Goal: Task Accomplishment & Management: Manage account settings

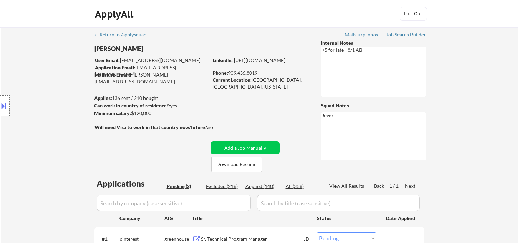
select select ""pending""
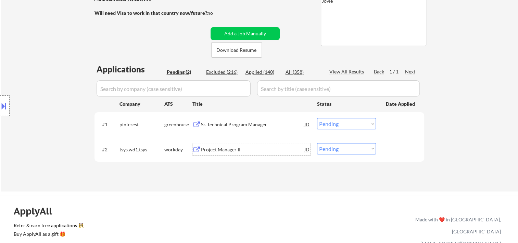
click at [7, 105] on button at bounding box center [4, 105] width 8 height 11
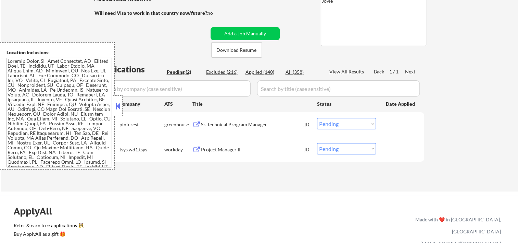
click at [115, 100] on div at bounding box center [118, 105] width 10 height 21
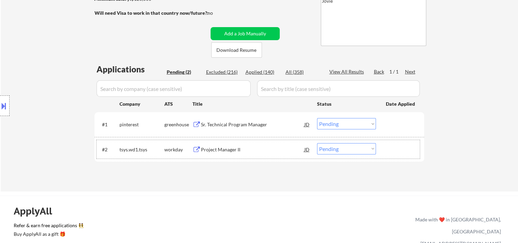
click at [384, 144] on div "#2 tsys.wd1.tsys workday Project Manager II JD Choose an option... Pending Appl…" at bounding box center [258, 149] width 323 height 19
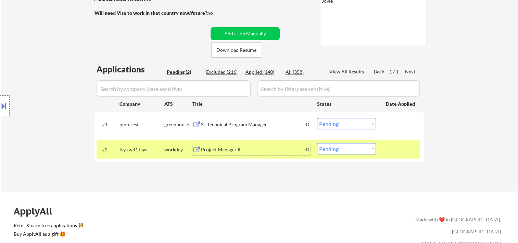
click at [270, 146] on div "Project Manager II" at bounding box center [252, 149] width 103 height 7
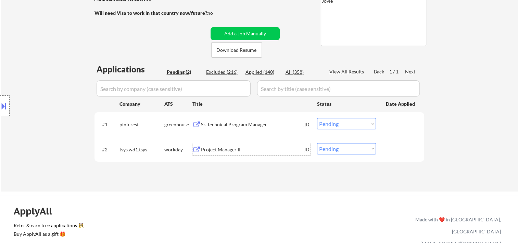
click at [389, 152] on div at bounding box center [401, 149] width 30 height 12
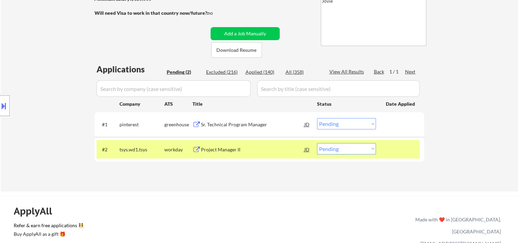
click at [374, 148] on select "Choose an option... Pending Applied Excluded (Questions) Excluded (Expired) Exc…" at bounding box center [346, 148] width 59 height 11
select select ""applied""
click at [317, 143] on select "Choose an option... Pending Applied Excluded (Questions) Excluded (Expired) Exc…" at bounding box center [346, 148] width 59 height 11
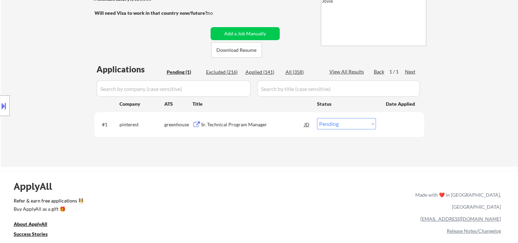
drag, startPoint x: 393, startPoint y: 126, endPoint x: 314, endPoint y: 124, distance: 79.2
click at [393, 126] on div at bounding box center [401, 124] width 30 height 12
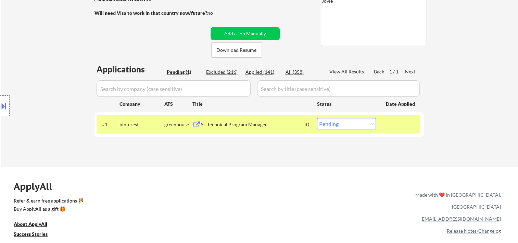
click at [269, 124] on div "Sr. Technical Program Manager" at bounding box center [252, 124] width 103 height 7
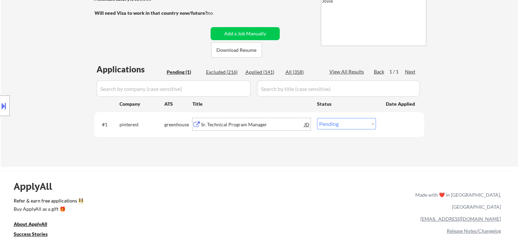
click at [308, 124] on div "JD" at bounding box center [307, 124] width 7 height 12
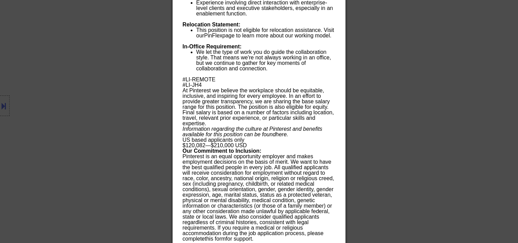
scroll to position [712, 0]
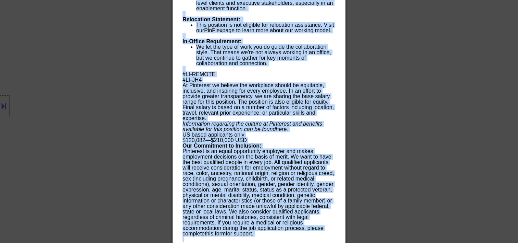
drag, startPoint x: 182, startPoint y: 29, endPoint x: 319, endPoint y: 241, distance: 252.2
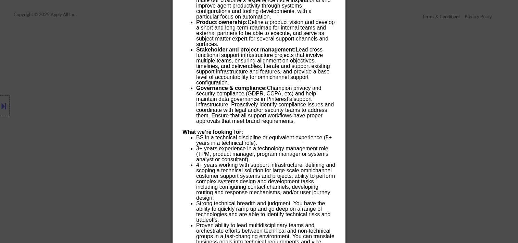
scroll to position [27, 0]
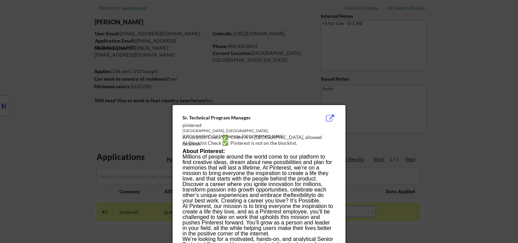
click at [207, 151] on strong "About Pinterest:" at bounding box center [204, 151] width 42 height 6
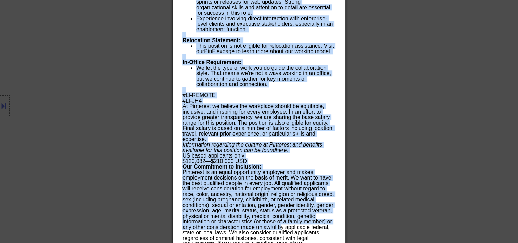
scroll to position [712, 0]
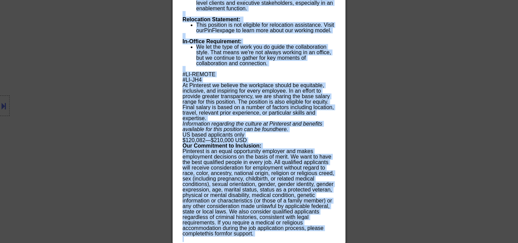
drag, startPoint x: 183, startPoint y: 118, endPoint x: 336, endPoint y: 243, distance: 197.5
copy body "Sr. Technical Program Manager pinterest San Francisco, CA, US; Remote, US AI Lo…"
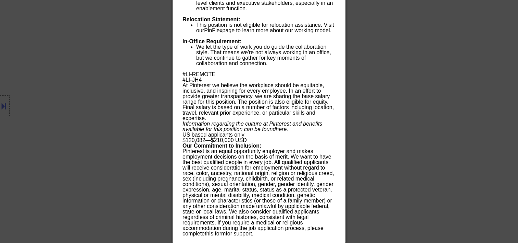
click at [450, 93] on div at bounding box center [259, 121] width 518 height 243
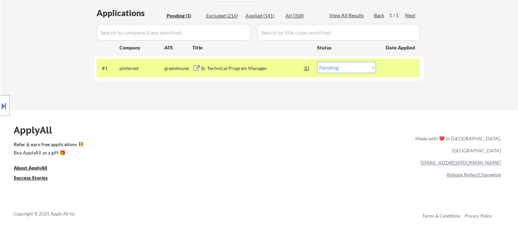
scroll to position [47, 0]
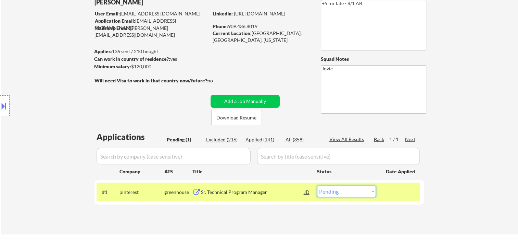
click at [372, 192] on select "Choose an option... Pending Applied Excluded (Questions) Excluded (Expired) Exc…" at bounding box center [346, 190] width 59 height 11
select select ""applied""
click at [317, 185] on select "Choose an option... Pending Applied Excluded (Questions) Excluded (Expired) Exc…" at bounding box center [346, 190] width 59 height 11
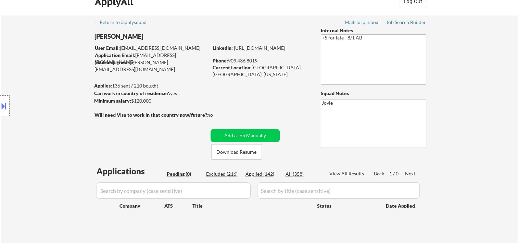
scroll to position [0, 0]
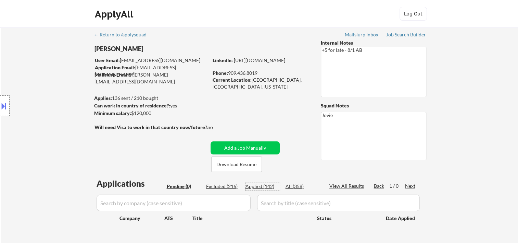
click at [267, 185] on div "Applied (142)" at bounding box center [263, 186] width 34 height 7
select select ""applied""
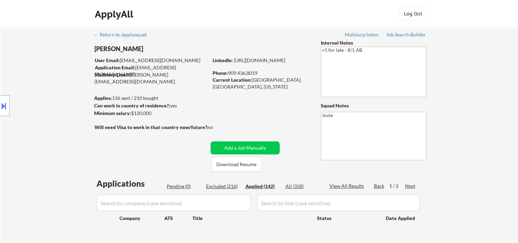
select select ""applied""
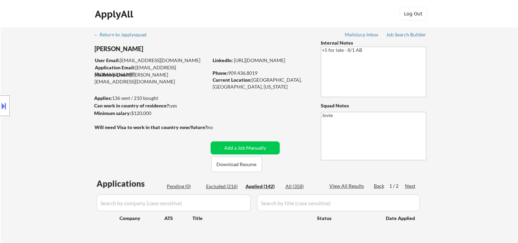
select select ""applied""
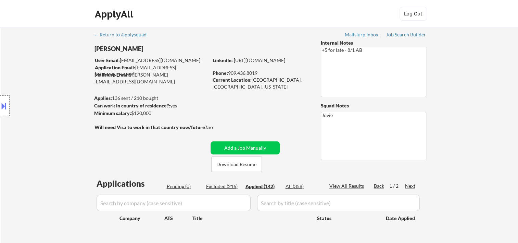
select select ""applied""
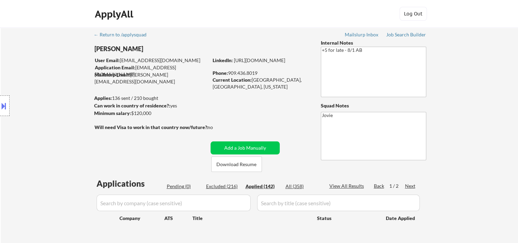
select select ""applied""
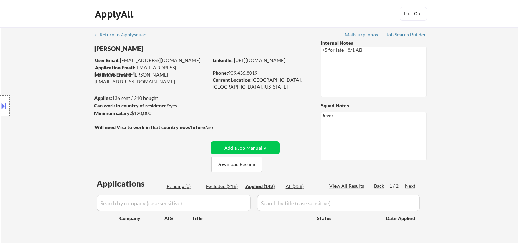
select select ""applied""
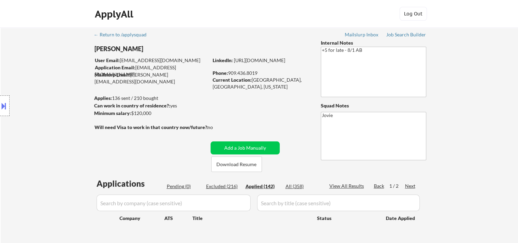
select select ""applied""
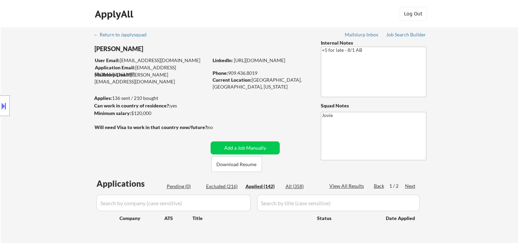
select select ""applied""
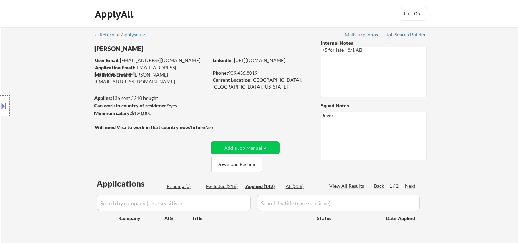
select select ""applied""
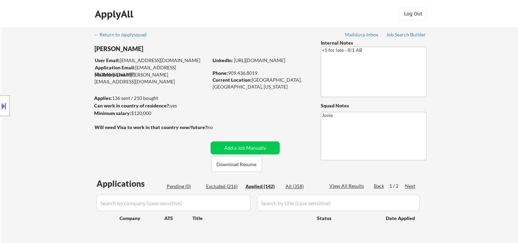
select select ""applied""
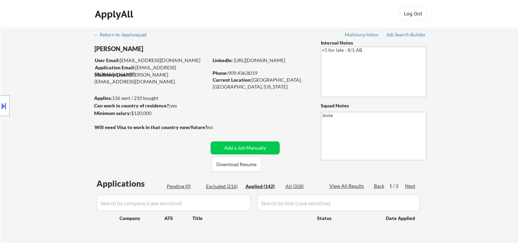
select select ""applied""
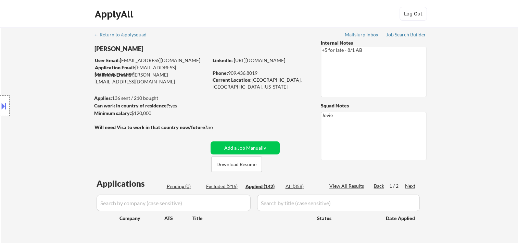
select select ""applied""
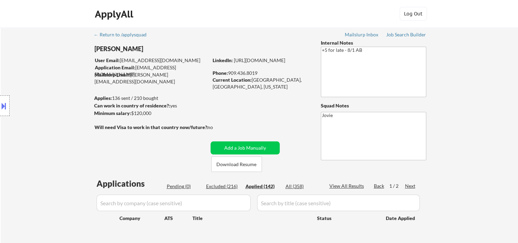
select select ""applied""
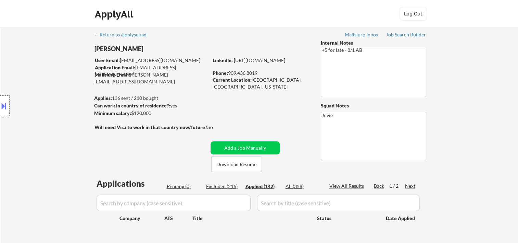
select select ""applied""
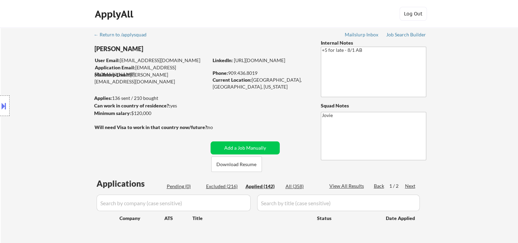
select select ""applied""
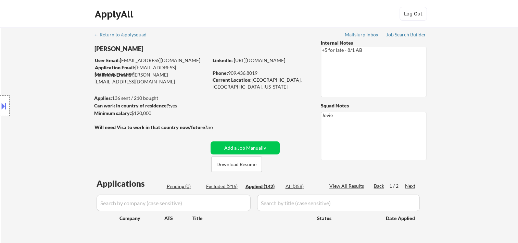
select select ""applied""
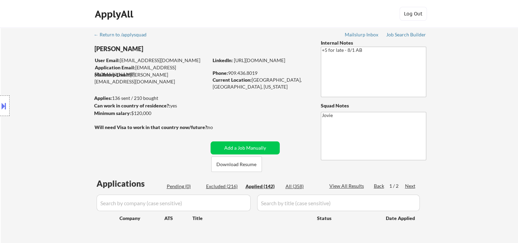
select select ""applied""
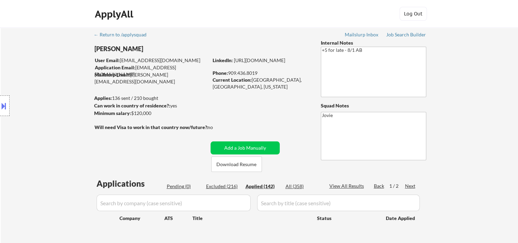
select select ""applied""
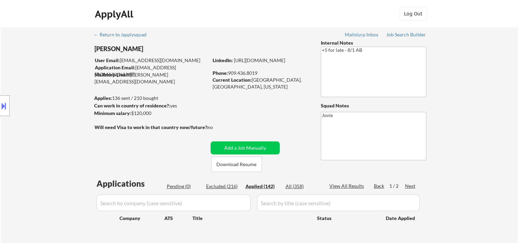
select select ""applied""
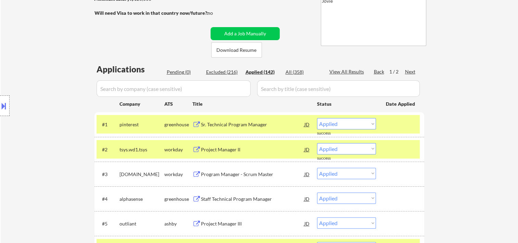
scroll to position [228, 0]
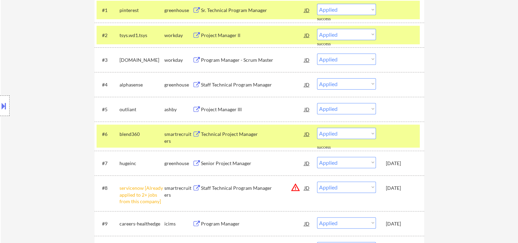
click at [400, 43] on div "#2 tsys.wd1.tsys workday Project Manager II JD Choose an option... Pending Appl…" at bounding box center [258, 35] width 323 height 19
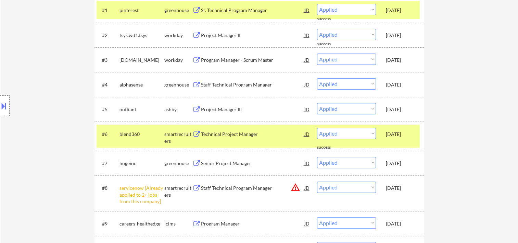
click at [408, 12] on div "[DATE]" at bounding box center [401, 10] width 30 height 7
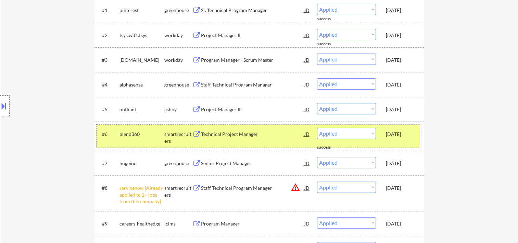
click at [408, 140] on div "#6 blend360 smartrecruiters Technical Project Manager JD Choose an option... Pe…" at bounding box center [258, 135] width 323 height 23
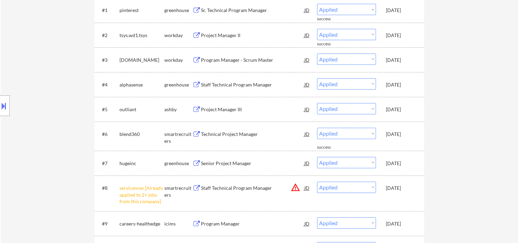
click at [414, 137] on div "[DATE]" at bounding box center [401, 134] width 30 height 7
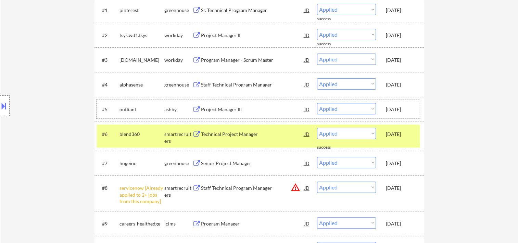
click at [410, 114] on div "[DATE]" at bounding box center [401, 109] width 30 height 12
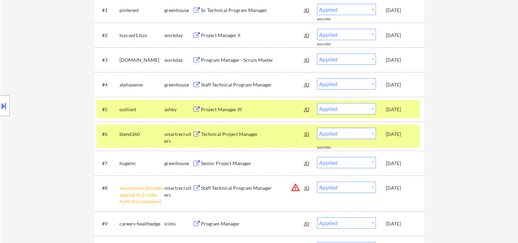
click at [408, 81] on div "[DATE]" at bounding box center [401, 84] width 30 height 12
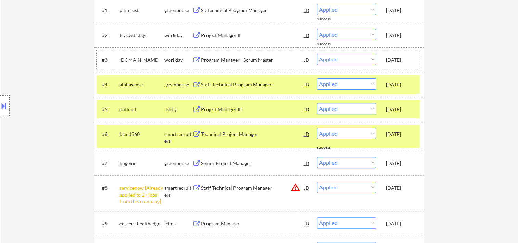
click at [408, 55] on div "[DATE]" at bounding box center [401, 59] width 30 height 12
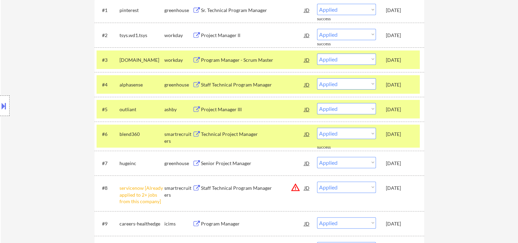
drag, startPoint x: 411, startPoint y: 35, endPoint x: 410, endPoint y: 26, distance: 8.6
click at [411, 33] on div "Oct 7, 2025" at bounding box center [401, 35] width 30 height 7
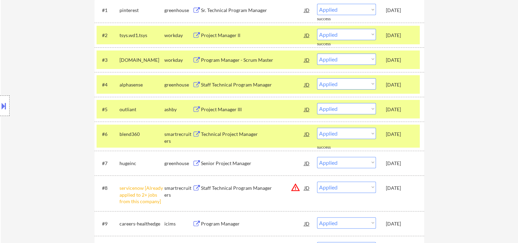
click at [407, 11] on div "Oct 7, 2025" at bounding box center [401, 10] width 30 height 7
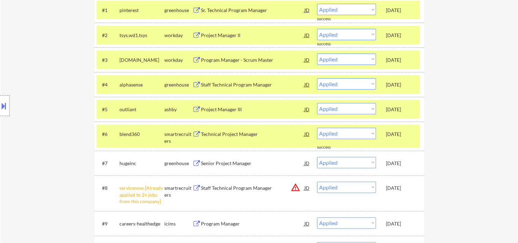
drag, startPoint x: 406, startPoint y: 6, endPoint x: 404, endPoint y: 25, distance: 19.3
click at [406, 5] on div "Oct 7, 2025" at bounding box center [401, 10] width 30 height 12
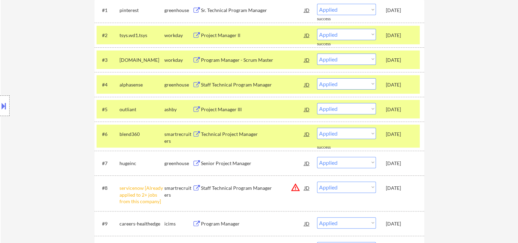
click at [405, 39] on div "Oct 7, 2025" at bounding box center [401, 35] width 30 height 12
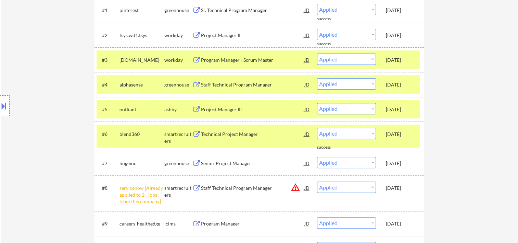
click at [403, 60] on div "Oct 7, 2025" at bounding box center [401, 60] width 30 height 7
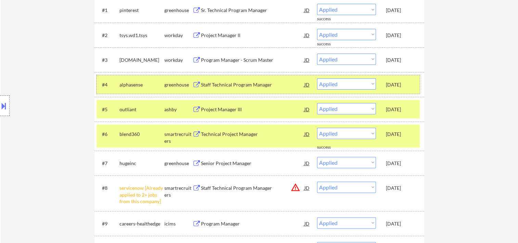
drag, startPoint x: 405, startPoint y: 89, endPoint x: 404, endPoint y: 101, distance: 12.7
click at [405, 90] on div "[DATE]" at bounding box center [401, 84] width 30 height 12
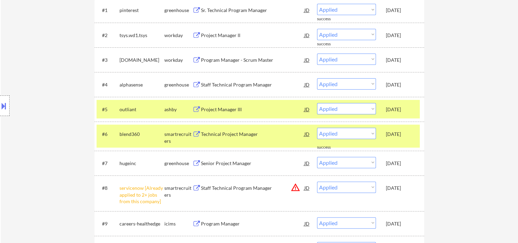
click at [404, 101] on div "#5 outliant ashby Project Manager III JD Choose an option... Pending Applied Ex…" at bounding box center [258, 109] width 323 height 19
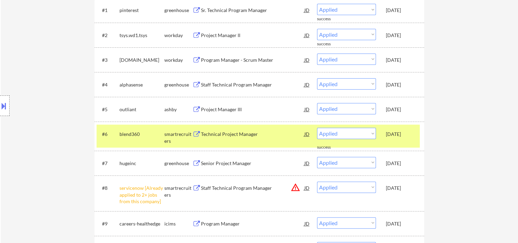
click at [404, 113] on div "[DATE]" at bounding box center [401, 109] width 30 height 12
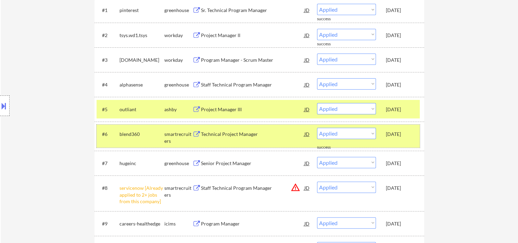
click at [402, 134] on div "[DATE]" at bounding box center [401, 134] width 30 height 7
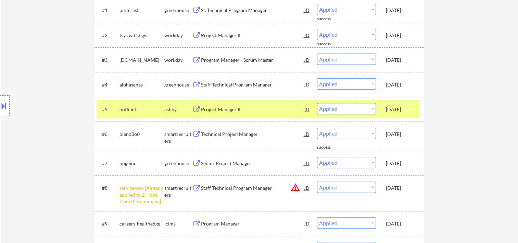
click at [397, 113] on div "[DATE]" at bounding box center [401, 109] width 30 height 12
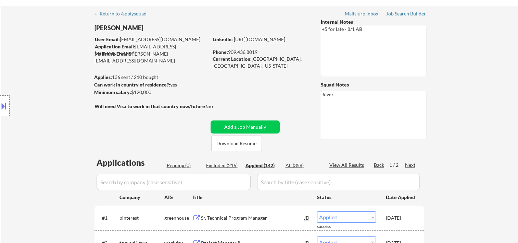
scroll to position [0, 0]
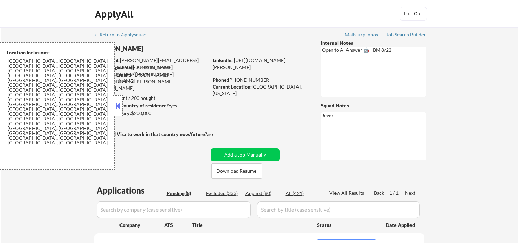
select select ""pending""
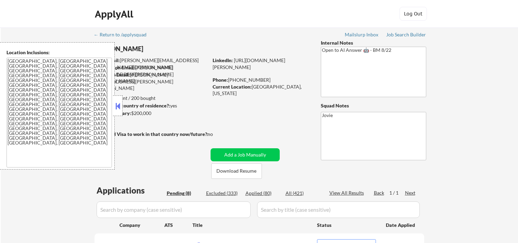
select select ""pending""
click at [123, 107] on strong "Can work in country of residence?:" at bounding box center [132, 105] width 76 height 6
click at [118, 105] on button at bounding box center [118, 106] width 8 height 10
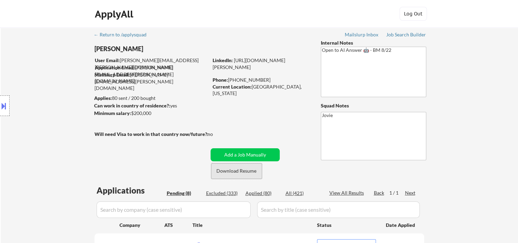
click at [231, 175] on button "Download Resume" at bounding box center [236, 170] width 51 height 15
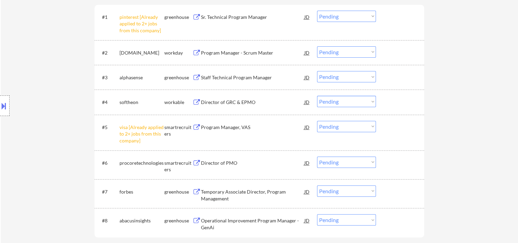
scroll to position [343, 0]
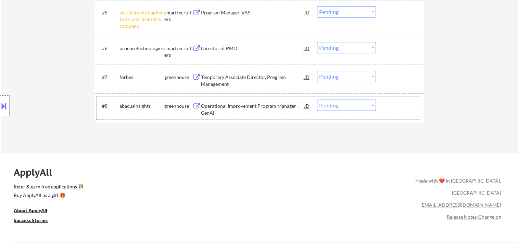
click at [403, 107] on div at bounding box center [401, 105] width 30 height 12
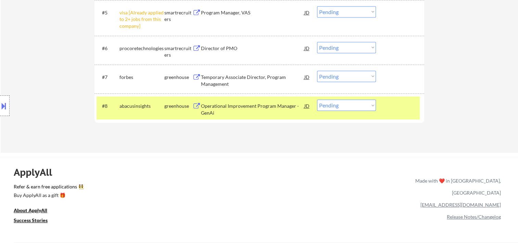
click at [265, 108] on div "Operational Improvement Program Manager - GenAi" at bounding box center [252, 108] width 103 height 13
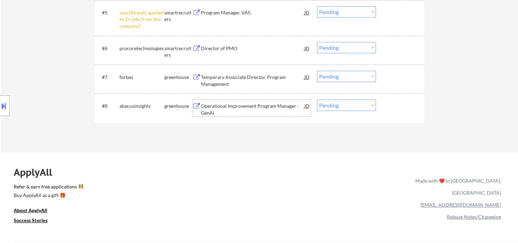
click at [399, 111] on div at bounding box center [401, 105] width 30 height 12
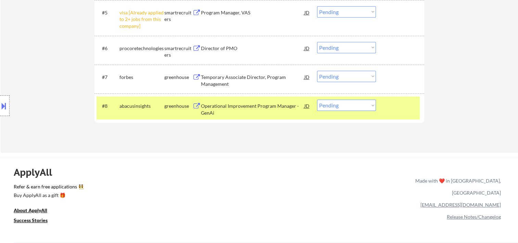
click at [370, 106] on select "Choose an option... Pending Applied Excluded (Questions) Excluded (Expired) Exc…" at bounding box center [346, 104] width 59 height 11
select select ""applied""
click at [317, 99] on select "Choose an option... Pending Applied Excluded (Questions) Excluded (Expired) Exc…" at bounding box center [346, 104] width 59 height 11
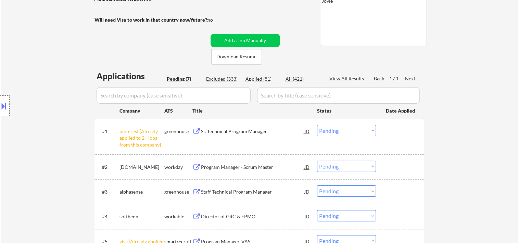
scroll to position [228, 0]
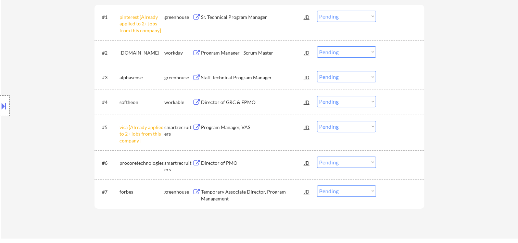
click at [397, 186] on div at bounding box center [401, 191] width 30 height 12
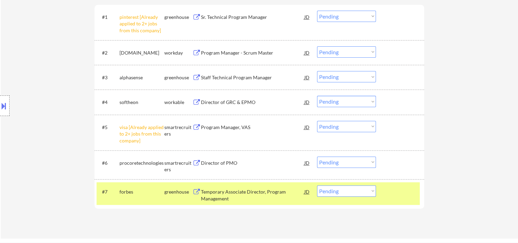
click at [253, 196] on div "Temporary Associate Director, Program Management" at bounding box center [252, 194] width 103 height 13
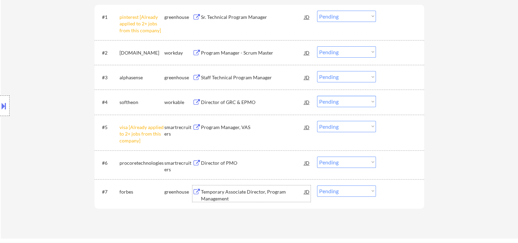
click at [391, 194] on div at bounding box center [401, 191] width 30 height 12
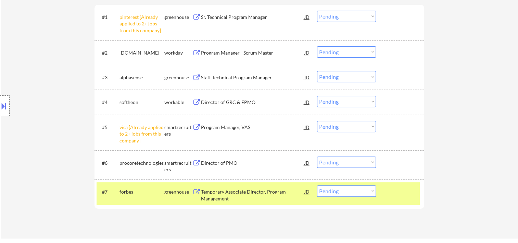
click at [370, 190] on select "Choose an option... Pending Applied Excluded (Questions) Excluded (Expired) Exc…" at bounding box center [346, 190] width 59 height 11
select select ""excluded__bad_match_""
click at [317, 185] on select "Choose an option... Pending Applied Excluded (Questions) Excluded (Expired) Exc…" at bounding box center [346, 190] width 59 height 11
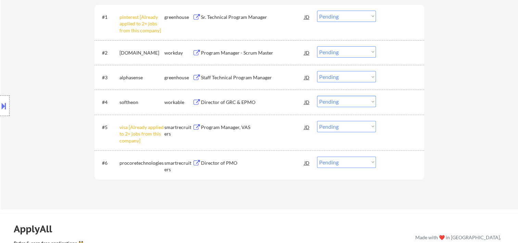
click at [392, 161] on div at bounding box center [401, 162] width 30 height 12
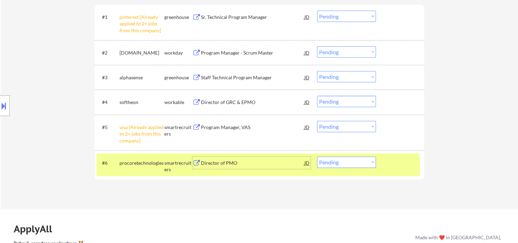
click at [234, 160] on div "Director of PMO" at bounding box center [252, 162] width 103 height 7
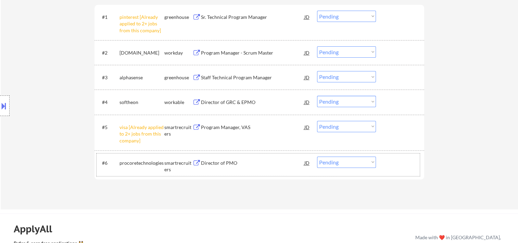
click at [387, 162] on div at bounding box center [401, 162] width 30 height 12
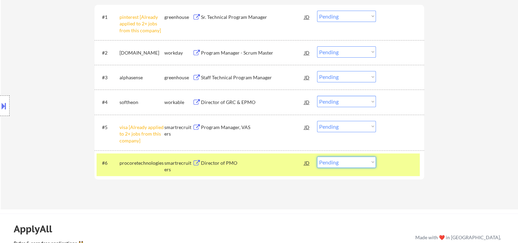
click at [376, 162] on select "Choose an option... Pending Applied Excluded (Questions) Excluded (Expired) Exc…" at bounding box center [346, 161] width 59 height 11
click at [407, 137] on div "#5 visa [Already applied to 2+ jobs from this company] smartrecruiters Program …" at bounding box center [258, 132] width 323 height 29
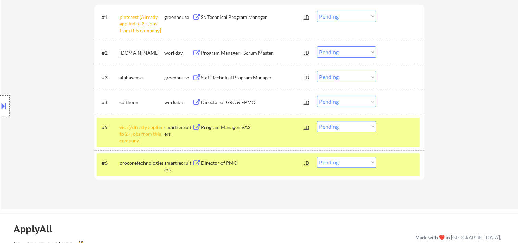
click at [421, 138] on div "#5 visa [Already applied to 2+ jobs from this company] smartrecruiters Program …" at bounding box center [260, 132] width 330 height 36
drag, startPoint x: 395, startPoint y: 138, endPoint x: 399, endPoint y: 144, distance: 7.3
click at [398, 141] on div "#5 visa [Already applied to 2+ jobs from this company] smartrecruiters Program …" at bounding box center [258, 132] width 323 height 29
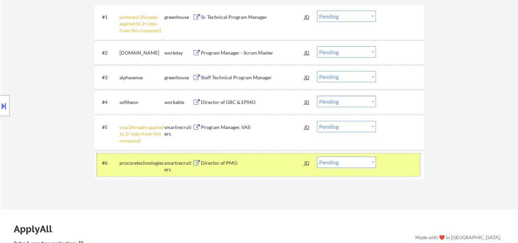
click at [406, 168] on div at bounding box center [401, 162] width 30 height 12
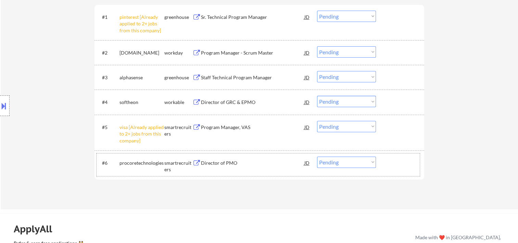
click at [400, 163] on div at bounding box center [401, 162] width 30 height 12
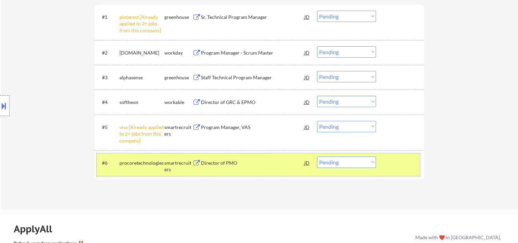
click at [367, 160] on select "Choose an option... Pending Applied Excluded (Questions) Excluded (Expired) Exc…" at bounding box center [346, 161] width 59 height 11
select select ""applied""
click at [317, 156] on select "Choose an option... Pending Applied Excluded (Questions) Excluded (Expired) Exc…" at bounding box center [346, 161] width 59 height 11
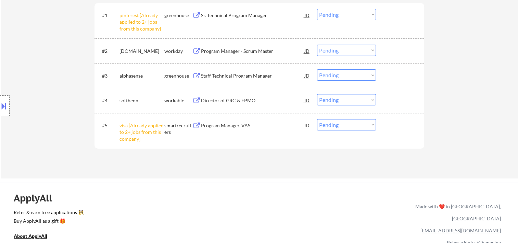
scroll to position [218, 0]
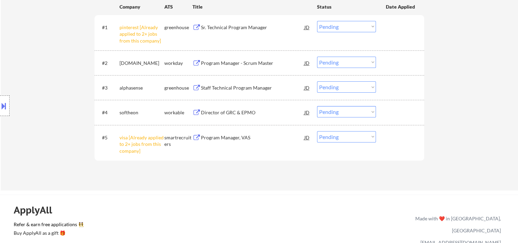
click at [401, 114] on div at bounding box center [401, 112] width 30 height 12
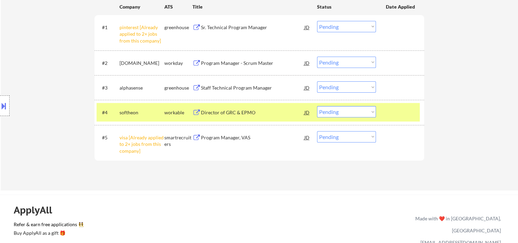
click at [257, 104] on div "#4 softheon workable Director of GRC & EPMO JD Choose an option... Pending Appl…" at bounding box center [258, 112] width 323 height 19
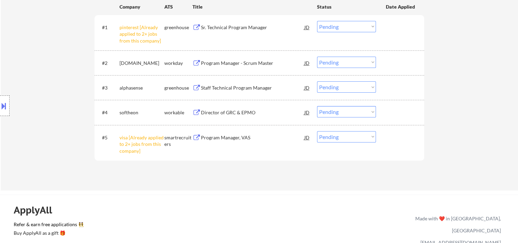
drag, startPoint x: 408, startPoint y: 101, endPoint x: 378, endPoint y: 110, distance: 31.8
click at [402, 104] on div "#4 softheon workable Director of GRC & EPMO JD Choose an option... Pending Appl…" at bounding box center [260, 112] width 330 height 25
drag, startPoint x: 380, startPoint y: 108, endPoint x: 364, endPoint y: 117, distance: 18.6
click at [379, 108] on div "#4 softheon workable Director of GRC & EPMO JD Choose an option... Pending Appl…" at bounding box center [258, 112] width 323 height 19
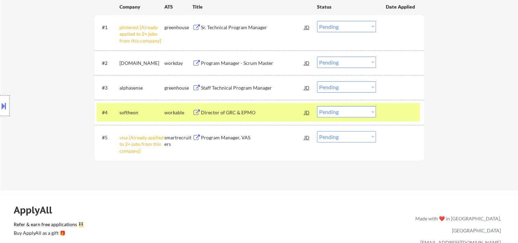
click at [280, 108] on div "Director of GRC & EPMO" at bounding box center [252, 112] width 103 height 12
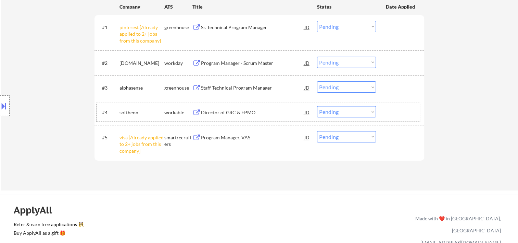
click at [384, 112] on div "#4 softheon workable Director of GRC & EPMO JD Choose an option... Pending Appl…" at bounding box center [258, 112] width 323 height 19
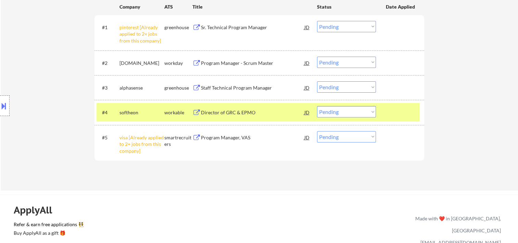
click at [368, 113] on select "Choose an option... Pending Applied Excluded (Questions) Excluded (Expired) Exc…" at bounding box center [346, 111] width 59 height 11
click at [317, 106] on select "Choose an option... Pending Applied Excluded (Questions) Excluded (Expired) Exc…" at bounding box center [346, 111] width 59 height 11
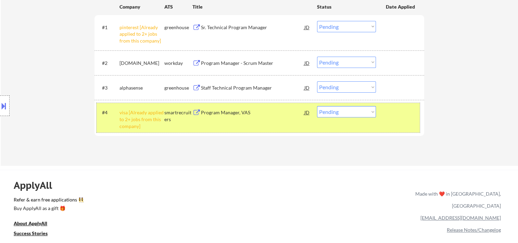
click at [407, 124] on div "#4 visa [Already applied to 2+ jobs from this company] smartrecruiters Program …" at bounding box center [258, 117] width 323 height 29
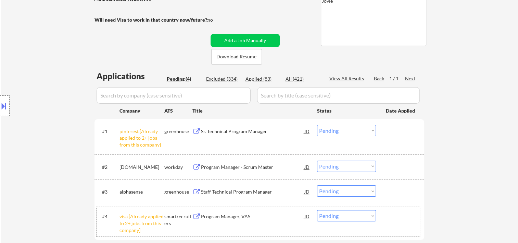
scroll to position [228, 0]
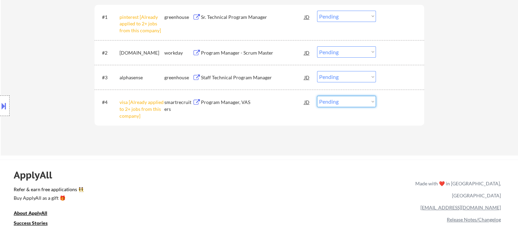
click at [364, 102] on select "Choose an option... Pending Applied Excluded (Questions) Excluded (Expired) Exc…" at bounding box center [346, 101] width 59 height 11
select select ""excluded__other_""
click at [317, 96] on select "Choose an option... Pending Applied Excluded (Questions) Excluded (Expired) Exc…" at bounding box center [346, 101] width 59 height 11
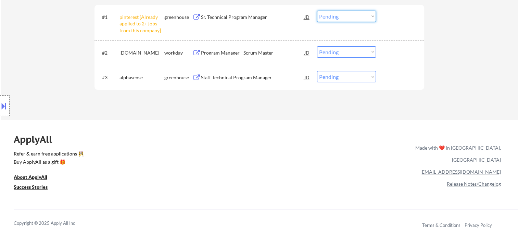
click at [374, 17] on select "Choose an option... Pending Applied Excluded (Questions) Excluded (Expired) Exc…" at bounding box center [346, 16] width 59 height 11
click at [317, 11] on select "Choose an option... Pending Applied Excluded (Questions) Excluded (Expired) Exc…" at bounding box center [346, 16] width 59 height 11
select select ""pending""
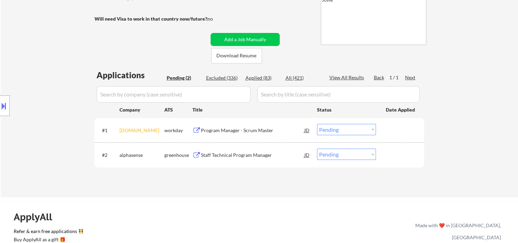
scroll to position [114, 0]
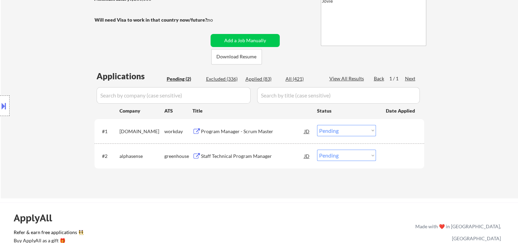
drag, startPoint x: 406, startPoint y: 133, endPoint x: 366, endPoint y: 137, distance: 40.6
click at [406, 133] on div at bounding box center [401, 131] width 30 height 12
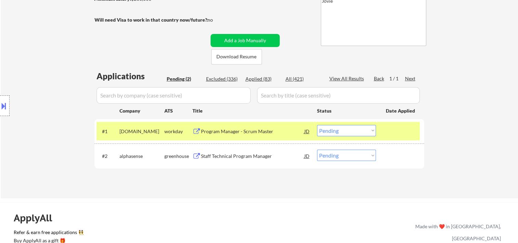
click at [389, 124] on div "#1 taskus.wd1.careers workday Program Manager - Scrum Master JD Choose an optio…" at bounding box center [258, 131] width 323 height 19
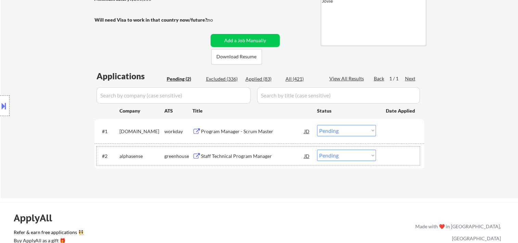
click at [396, 155] on div at bounding box center [401, 155] width 30 height 12
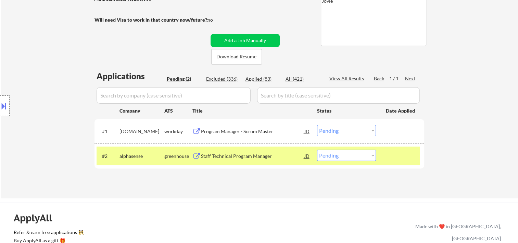
click at [243, 157] on div "Staff Technical Program Manager" at bounding box center [252, 155] width 103 height 7
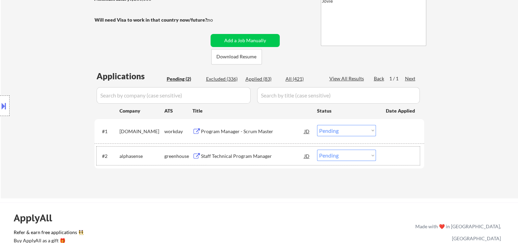
click at [390, 158] on div at bounding box center [401, 155] width 30 height 12
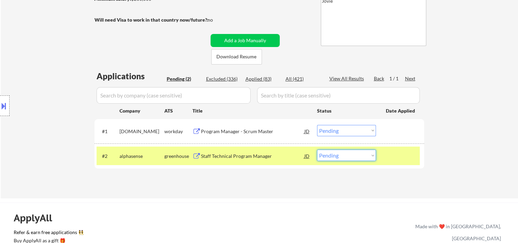
click at [365, 154] on select "Choose an option... Pending Applied Excluded (Questions) Excluded (Expired) Exc…" at bounding box center [346, 154] width 59 height 11
select select ""excluded__bad_match_""
click at [317, 149] on select "Choose an option... Pending Applied Excluded (Questions) Excluded (Expired) Exc…" at bounding box center [346, 154] width 59 height 11
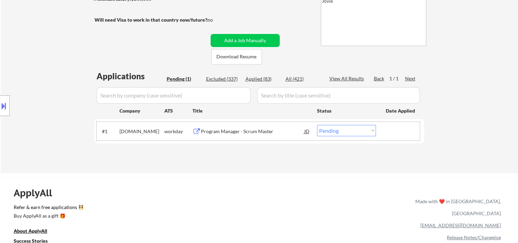
click at [396, 139] on div "#1 taskus.wd1.careers workday Program Manager - Scrum Master JD Choose an optio…" at bounding box center [258, 131] width 323 height 19
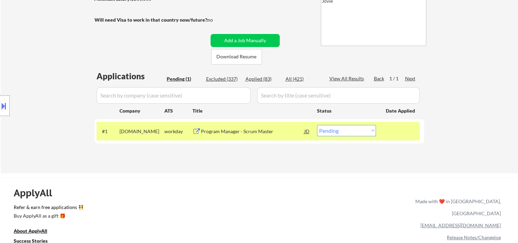
click at [279, 129] on div "Program Manager - Scrum Master" at bounding box center [252, 131] width 103 height 7
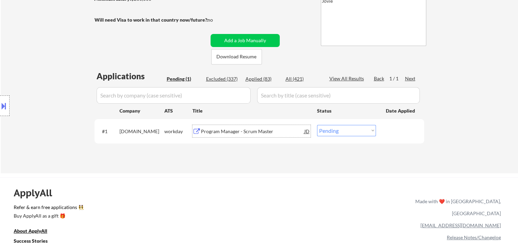
click at [393, 133] on div at bounding box center [401, 131] width 30 height 12
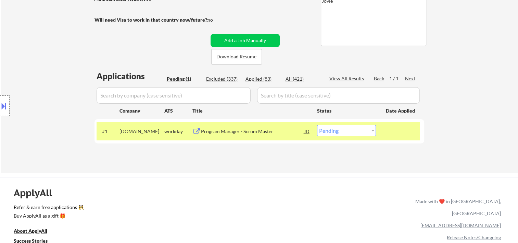
drag, startPoint x: 367, startPoint y: 132, endPoint x: 363, endPoint y: 135, distance: 4.9
click at [367, 132] on select "Choose an option... Pending Applied Excluded (Questions) Excluded (Expired) Exc…" at bounding box center [346, 130] width 59 height 11
click at [317, 125] on select "Choose an option... Pending Applied Excluded (Questions) Excluded (Expired) Exc…" at bounding box center [346, 130] width 59 height 11
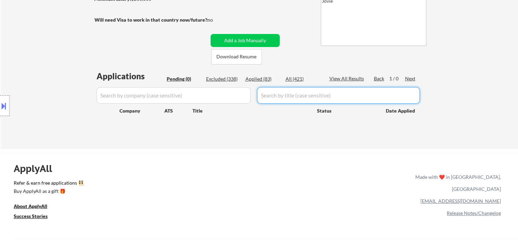
click at [248, 85] on div "Applications Pending (0) Excluded (338) Applied (83) All (421) View All Results…" at bounding box center [260, 102] width 330 height 65
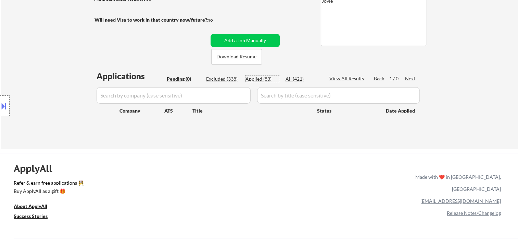
click at [251, 78] on div "Applied (83)" at bounding box center [263, 78] width 34 height 7
select select ""applied""
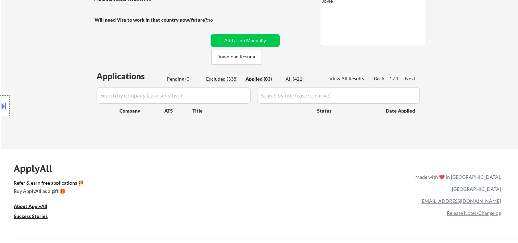
select select ""applied""
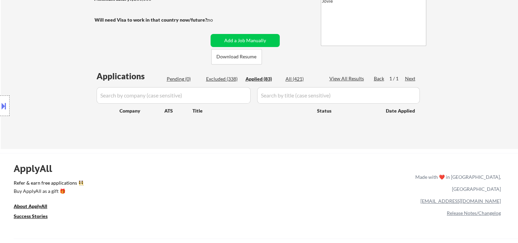
select select ""applied""
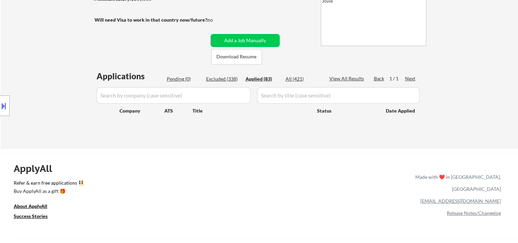
select select ""applied""
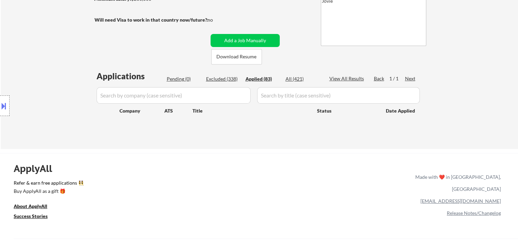
select select ""applied""
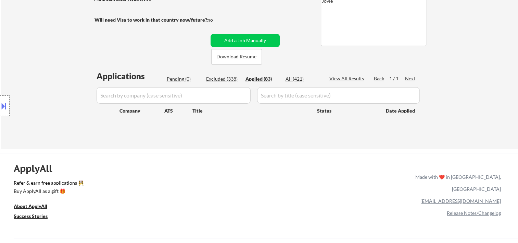
select select ""applied""
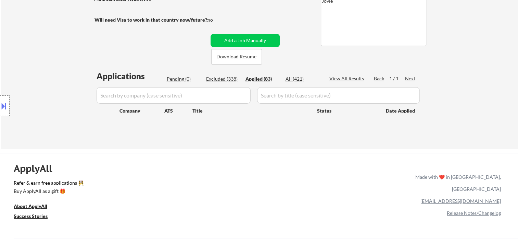
select select ""applied""
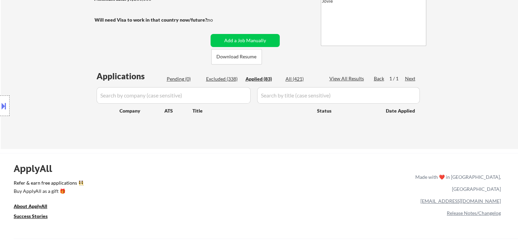
select select ""applied""
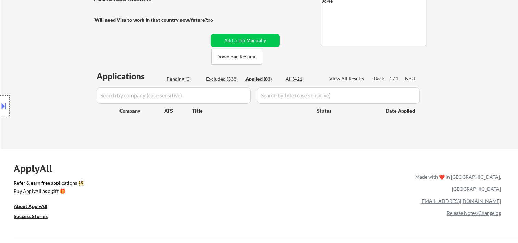
select select ""applied""
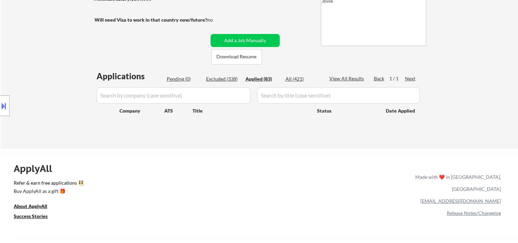
select select ""applied""
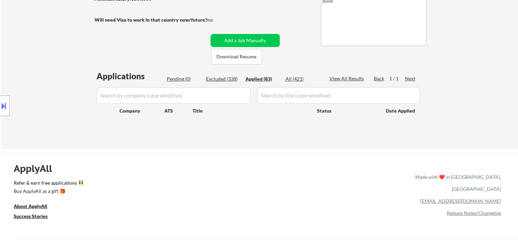
select select ""applied""
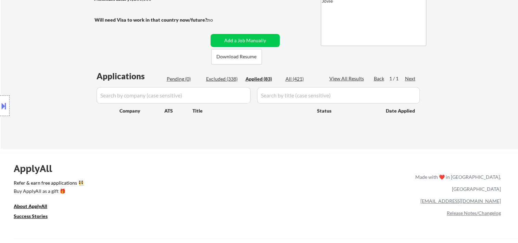
select select ""applied""
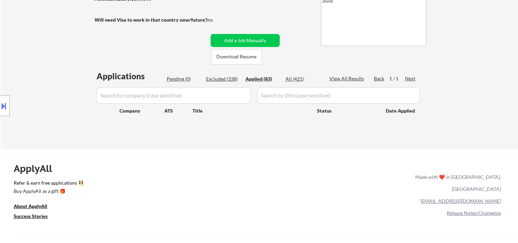
select select ""applied""
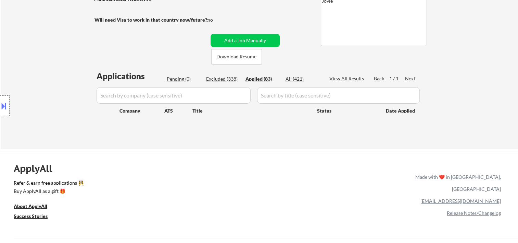
select select ""applied""
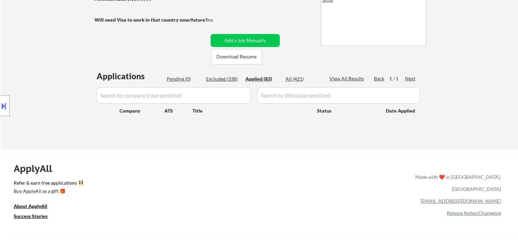
select select ""applied""
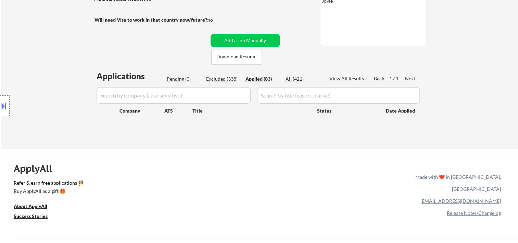
select select ""applied""
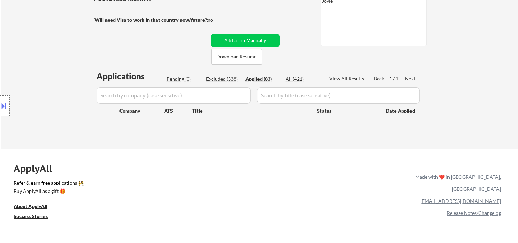
select select ""applied""
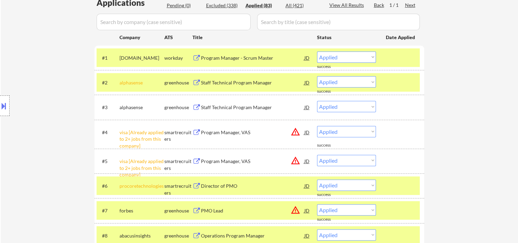
scroll to position [343, 0]
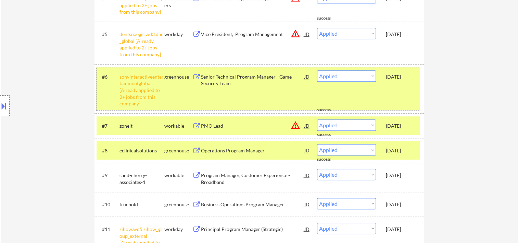
click at [401, 89] on div "#6 sonyinteractiveentertainmentglobal [Already applied to 2+ jobs from this com…" at bounding box center [258, 88] width 323 height 43
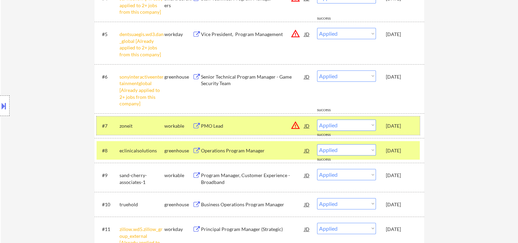
click at [392, 119] on div "[DATE]" at bounding box center [401, 125] width 30 height 12
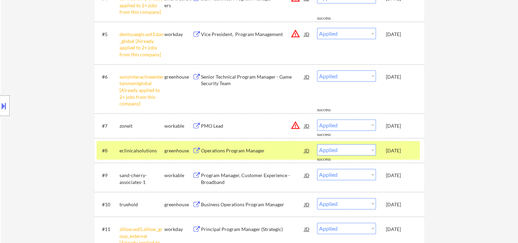
click at [393, 154] on div "Oct 2, 2025" at bounding box center [401, 150] width 30 height 12
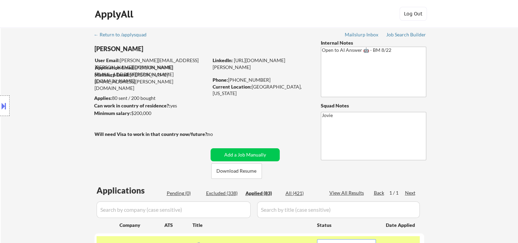
scroll to position [228, 0]
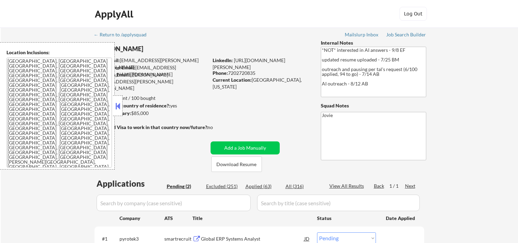
select select ""pending""
click at [116, 101] on button at bounding box center [118, 106] width 8 height 10
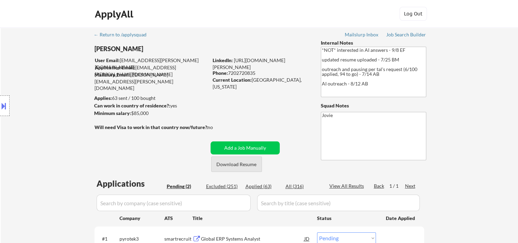
click at [232, 164] on button "Download Resume" at bounding box center [236, 163] width 51 height 15
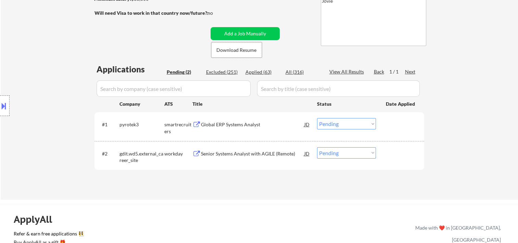
click at [386, 129] on div "#1 pyrotek3 smartrecruiters Global ERP Systems Analyst JD Choose an option... P…" at bounding box center [258, 126] width 323 height 23
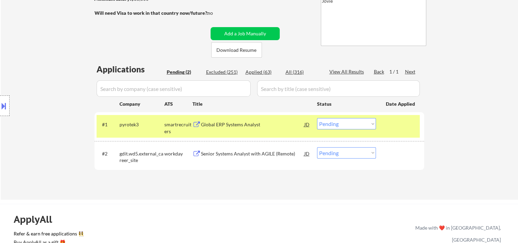
click at [231, 130] on div "#1 pyrotek3 smartrecruiters Global ERP Systems Analyst JD Choose an option... P…" at bounding box center [258, 126] width 323 height 23
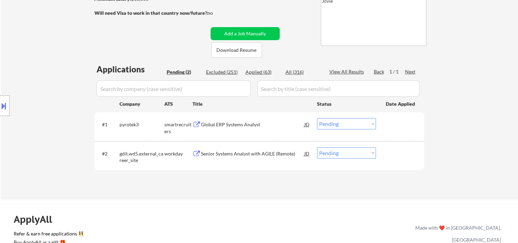
click at [412, 132] on div "#1 pyrotek3 smartrecruiters Global ERP Systems Analyst JD Choose an option... P…" at bounding box center [258, 126] width 323 height 23
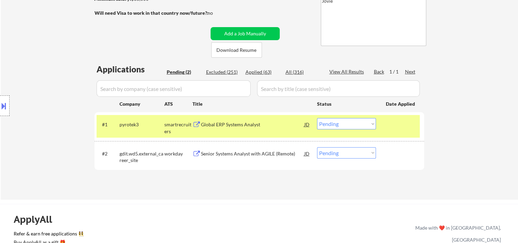
click at [259, 128] on div "Global ERP Systems Analyst" at bounding box center [252, 124] width 103 height 12
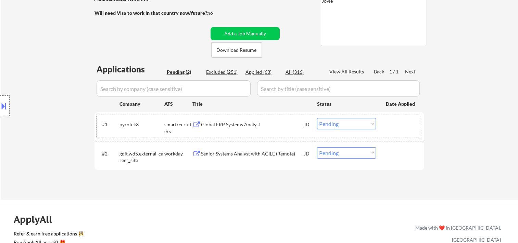
click at [384, 131] on div "#1 pyrotek3 smartrecruiters Global ERP Systems Analyst JD Choose an option... P…" at bounding box center [258, 126] width 323 height 23
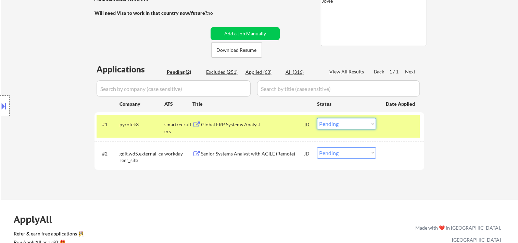
click at [370, 127] on select "Choose an option... Pending Applied Excluded (Questions) Excluded (Expired) Exc…" at bounding box center [346, 123] width 59 height 11
click at [317, 118] on select "Choose an option... Pending Applied Excluded (Questions) Excluded (Expired) Exc…" at bounding box center [346, 123] width 59 height 11
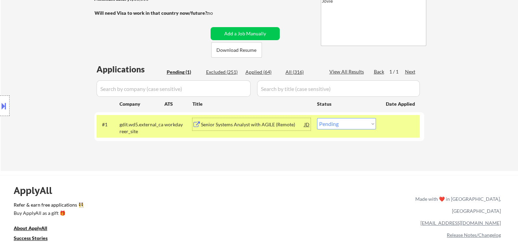
click at [227, 121] on div "Senior Systems Analyst with AGILE (Remote)" at bounding box center [252, 124] width 103 height 7
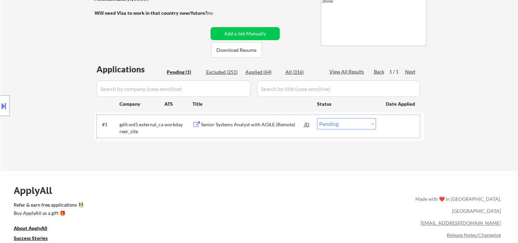
click at [390, 121] on div at bounding box center [401, 124] width 30 height 12
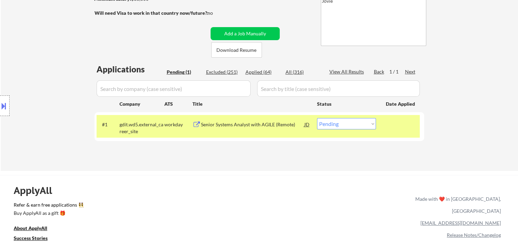
click at [365, 122] on select "Choose an option... Pending Applied Excluded (Questions) Excluded (Expired) Exc…" at bounding box center [346, 123] width 59 height 11
click at [317, 118] on select "Choose an option... Pending Applied Excluded (Questions) Excluded (Expired) Exc…" at bounding box center [346, 123] width 59 height 11
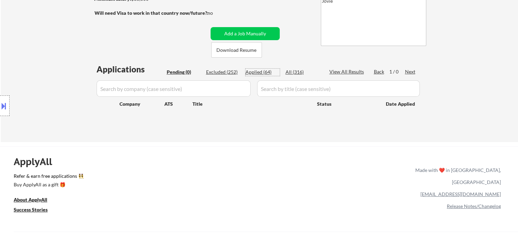
click at [267, 71] on div "Applied (64)" at bounding box center [263, 72] width 34 height 7
select select ""applied""
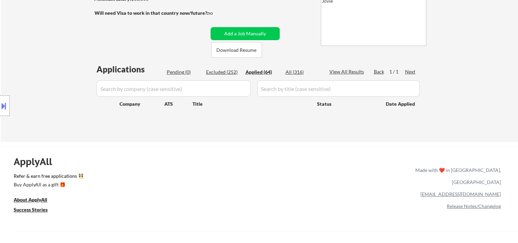
select select ""applied""
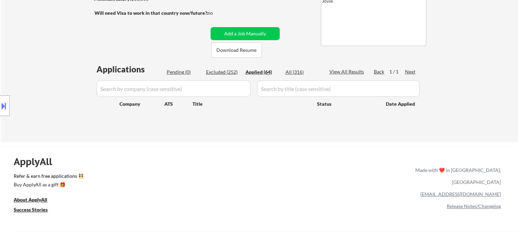
select select ""applied""
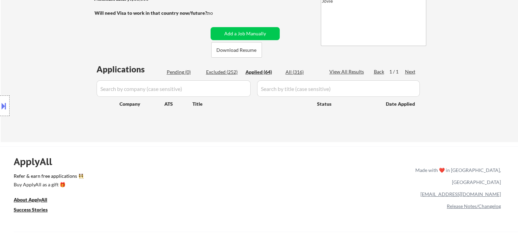
select select ""applied""
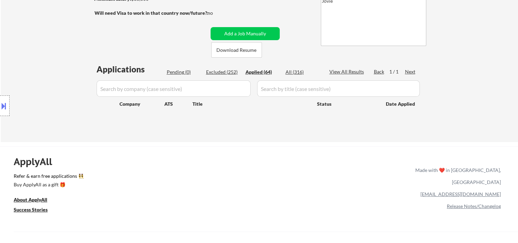
select select ""applied""
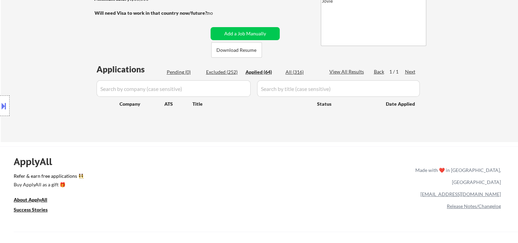
select select ""applied""
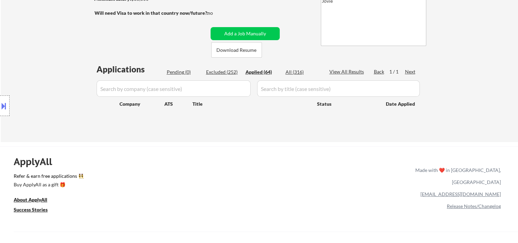
select select ""applied""
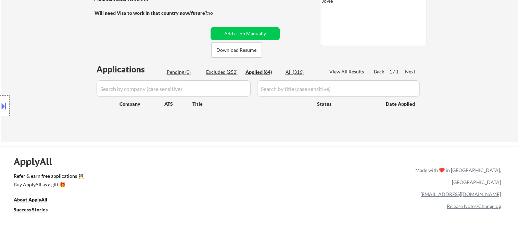
select select ""applied""
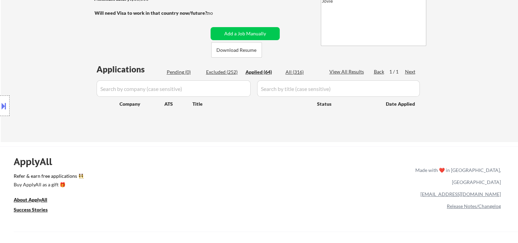
select select ""applied""
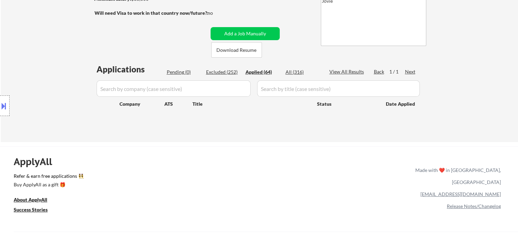
select select ""applied""
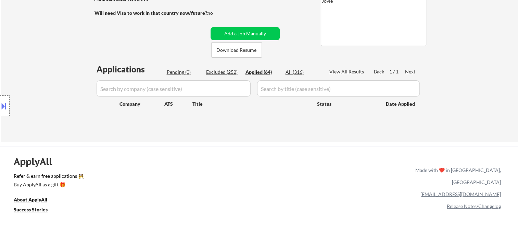
select select ""applied""
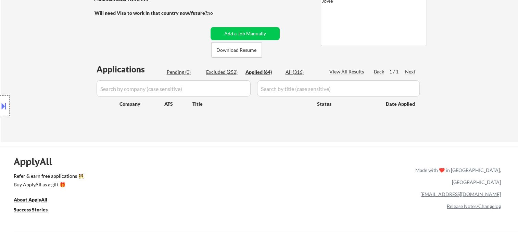
select select ""applied""
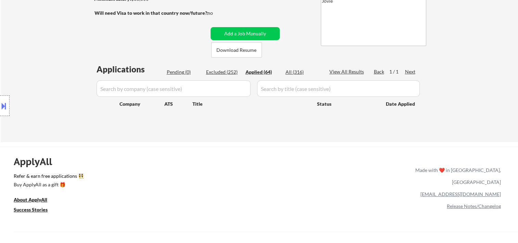
select select ""applied""
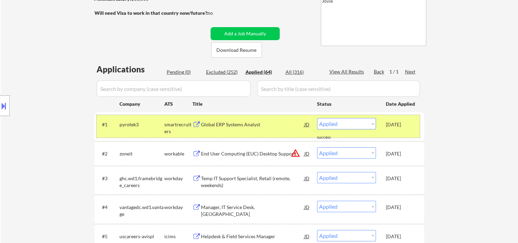
click at [407, 124] on div "Oct 7, 2025" at bounding box center [401, 124] width 30 height 7
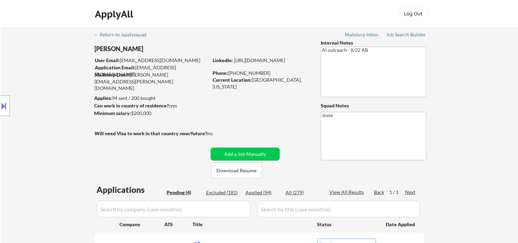
select select ""pending""
click at [250, 175] on button "Download Resume" at bounding box center [236, 169] width 51 height 15
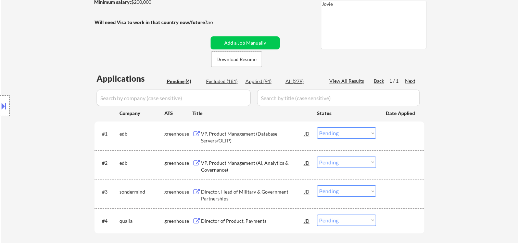
scroll to position [114, 0]
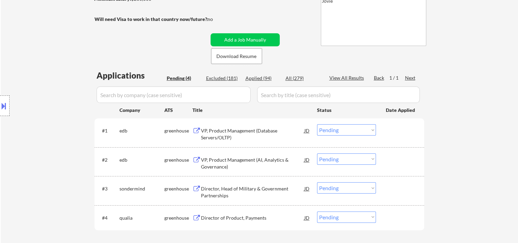
click at [403, 131] on div at bounding box center [401, 130] width 30 height 12
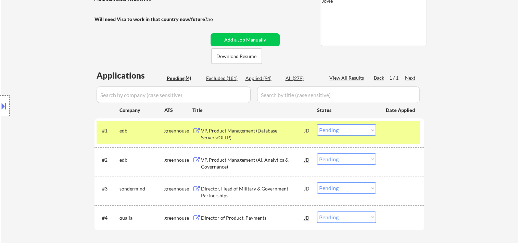
click at [276, 134] on div "VP, Product Management (Database Servers/OLTP)" at bounding box center [252, 133] width 103 height 13
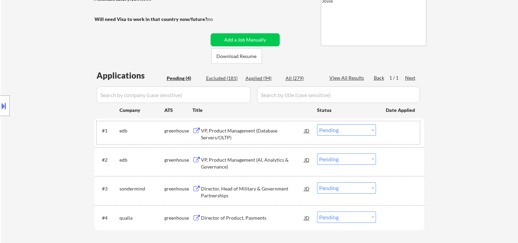
click at [396, 132] on div at bounding box center [401, 130] width 30 height 12
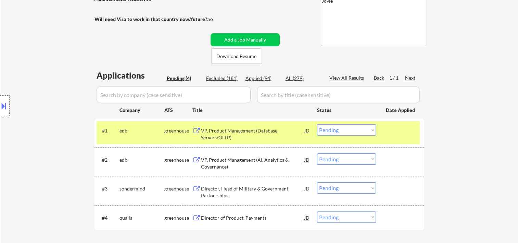
click at [373, 132] on select "Choose an option... Pending Applied Excluded (Questions) Excluded (Expired) Exc…" at bounding box center [346, 129] width 59 height 11
click at [317, 124] on select "Choose an option... Pending Applied Excluded (Questions) Excluded (Expired) Exc…" at bounding box center [346, 129] width 59 height 11
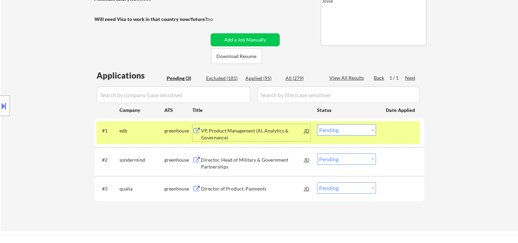
click at [267, 130] on div "VP, Product Management (AI, Analytics & Governance)" at bounding box center [252, 133] width 103 height 13
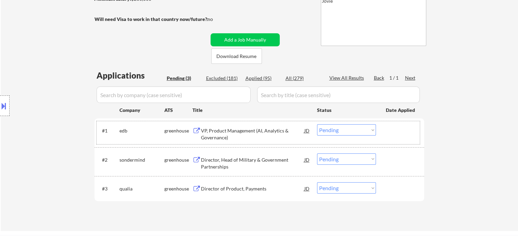
click at [383, 127] on div "#1 edb greenhouse VP, Product Management (AI, Analytics & Governance) JD Choose…" at bounding box center [258, 132] width 323 height 23
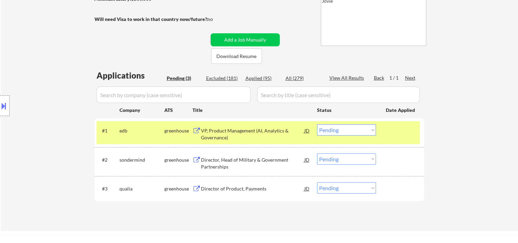
click at [367, 128] on select "Choose an option... Pending Applied Excluded (Questions) Excluded (Expired) Exc…" at bounding box center [346, 129] width 59 height 11
click at [317, 124] on select "Choose an option... Pending Applied Excluded (Questions) Excluded (Expired) Exc…" at bounding box center [346, 129] width 59 height 11
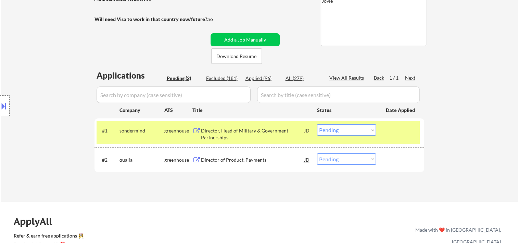
click at [395, 129] on div at bounding box center [401, 130] width 30 height 12
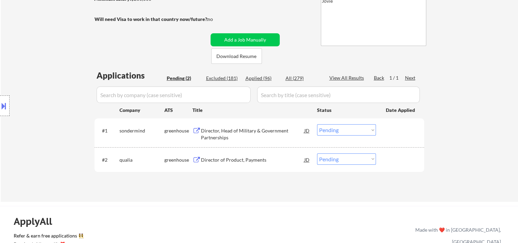
click at [388, 130] on div at bounding box center [401, 130] width 30 height 12
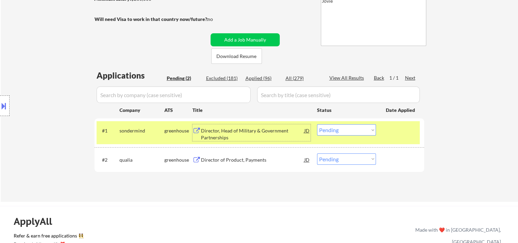
click at [227, 133] on div "Director, Head of Military & Government Partnerships" at bounding box center [252, 133] width 103 height 13
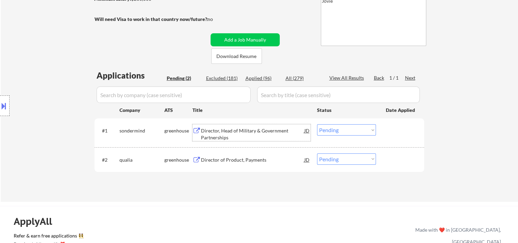
click at [395, 134] on div at bounding box center [401, 130] width 30 height 12
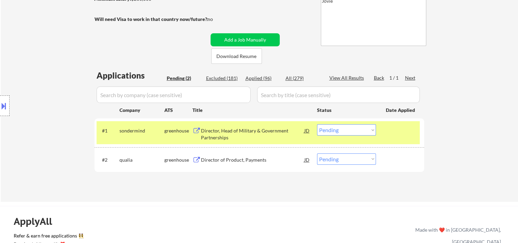
click at [370, 132] on select "Choose an option... Pending Applied Excluded (Questions) Excluded (Expired) Exc…" at bounding box center [346, 129] width 59 height 11
click at [317, 124] on select "Choose an option... Pending Applied Excluded (Questions) Excluded (Expired) Exc…" at bounding box center [346, 129] width 59 height 11
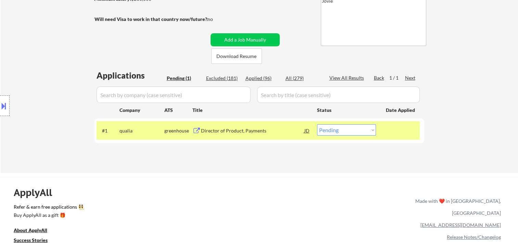
click at [390, 134] on div at bounding box center [401, 130] width 30 height 12
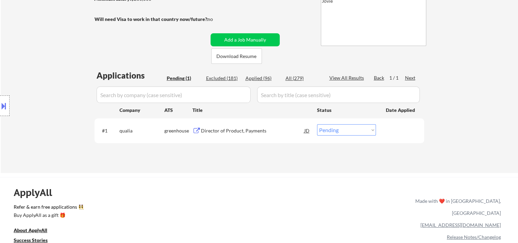
click at [394, 134] on div at bounding box center [401, 130] width 30 height 12
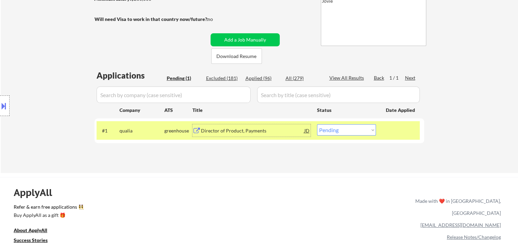
click at [278, 134] on div "Director of Product, Payments" at bounding box center [252, 130] width 103 height 12
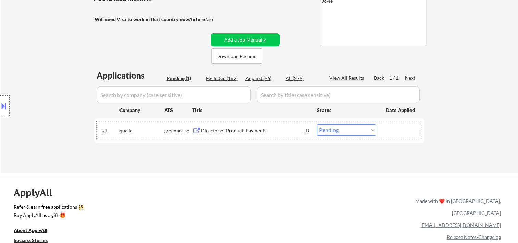
click at [386, 131] on div "#1 qualia greenhouse Director of Product, Payments JD Choose an option... Pendi…" at bounding box center [258, 130] width 323 height 19
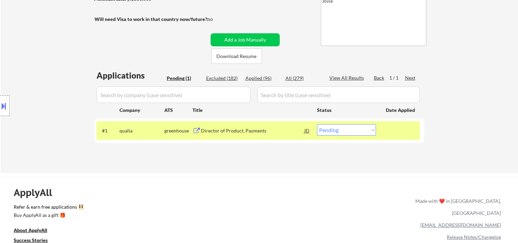
click at [370, 133] on select "Choose an option... Pending Applied Excluded (Questions) Excluded (Expired) Exc…" at bounding box center [346, 129] width 59 height 11
select select ""excluded__bad_match_""
click at [317, 124] on select "Choose an option... Pending Applied Excluded (Questions) Excluded (Expired) Exc…" at bounding box center [346, 129] width 59 height 11
select select ""excluded__bad_match_""
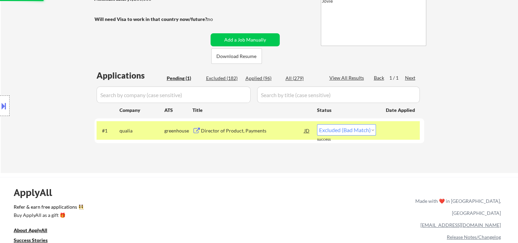
select select ""excluded__bad_match_""
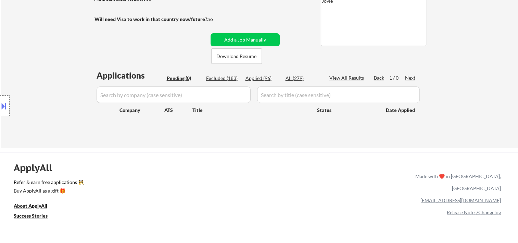
click at [262, 77] on div "Applied (96)" at bounding box center [263, 78] width 34 height 7
select select ""applied""
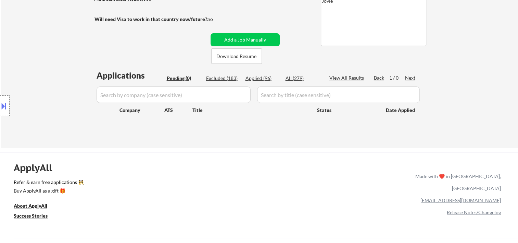
select select ""applied""
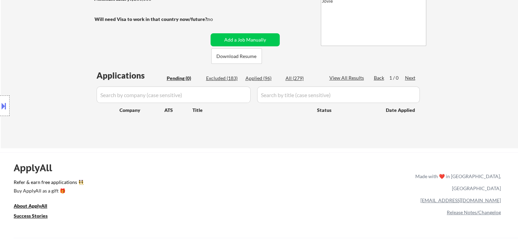
select select ""applied""
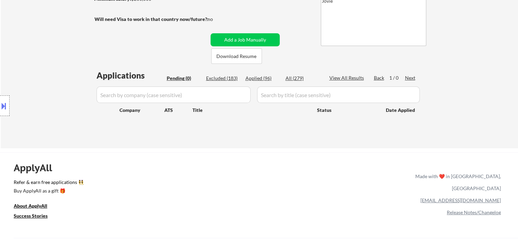
select select ""applied""
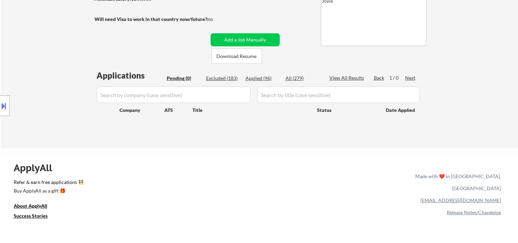
select select ""applied""
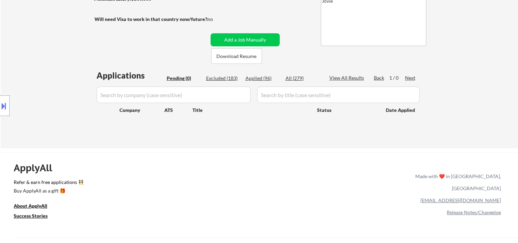
select select ""applied""
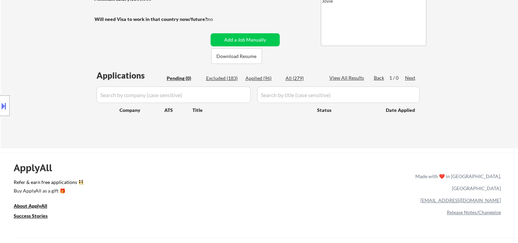
select select ""applied""
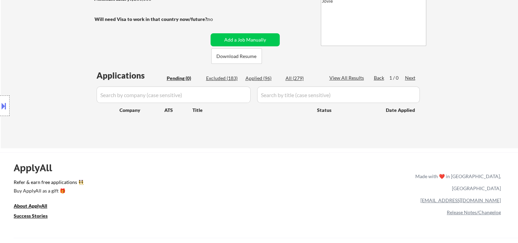
select select ""applied""
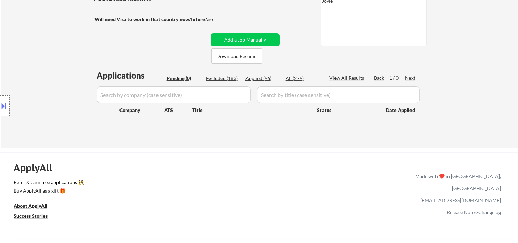
select select ""applied""
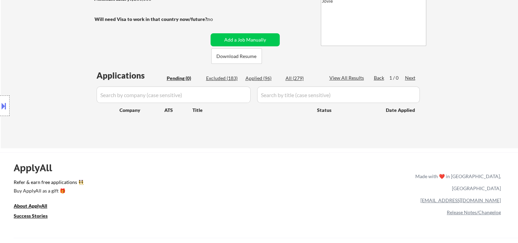
select select ""applied""
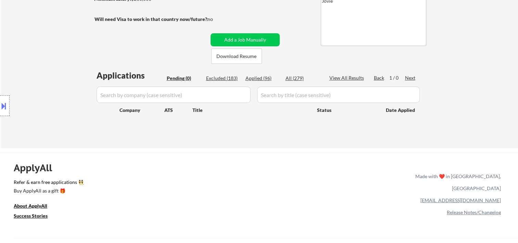
select select ""applied""
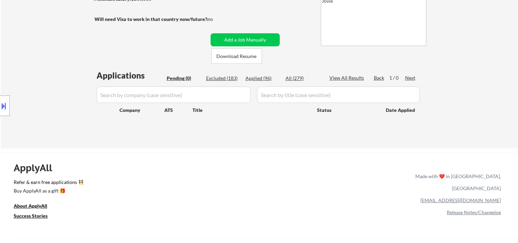
select select ""applied""
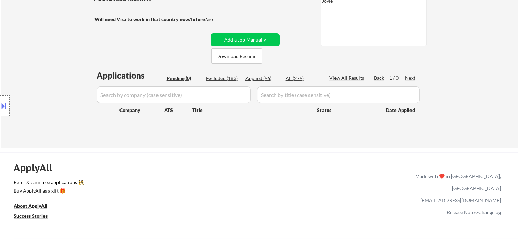
select select ""applied""
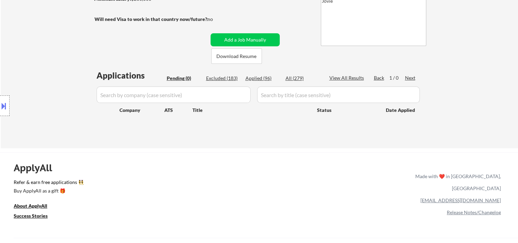
select select ""applied""
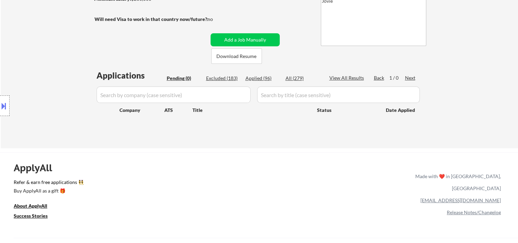
select select ""applied""
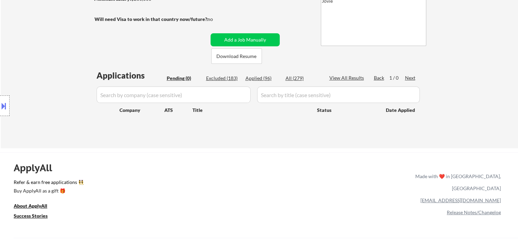
select select ""applied""
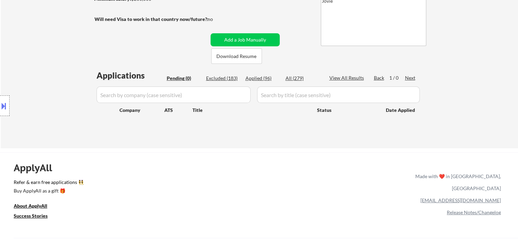
select select ""applied""
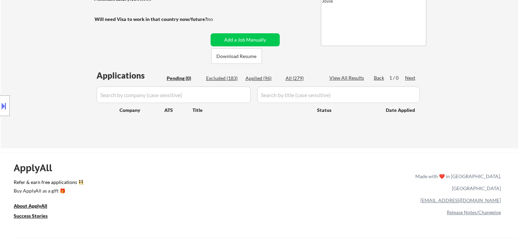
select select ""applied""
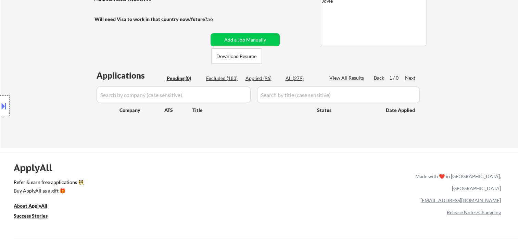
select select ""applied""
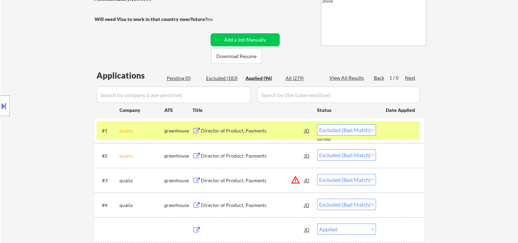
select select ""applied""
click at [261, 82] on div "Applied (96)" at bounding box center [263, 78] width 34 height 7
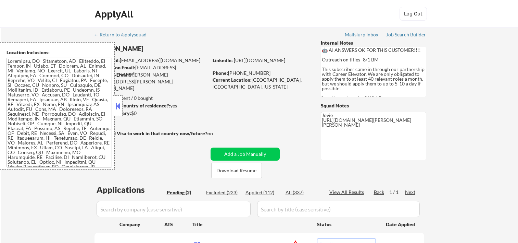
select select ""pending""
click at [119, 111] on div at bounding box center [118, 105] width 10 height 21
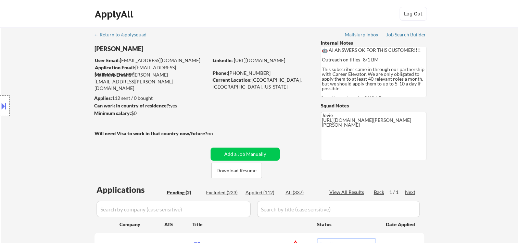
scroll to position [114, 0]
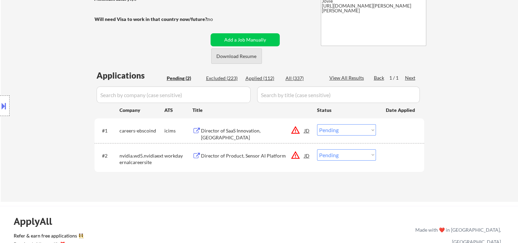
click at [245, 56] on button "Download Resume" at bounding box center [236, 55] width 51 height 15
drag, startPoint x: 415, startPoint y: 161, endPoint x: 288, endPoint y: 161, distance: 127.1
click at [413, 162] on div "#2 nvidia.wd5.nvidiaexternalcareersite workday Director of Product, Sensor AI P…" at bounding box center [258, 157] width 323 height 23
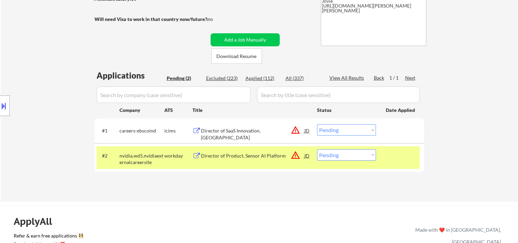
click at [270, 159] on div "Director of Product, Sensor AI Platform" at bounding box center [252, 155] width 103 height 12
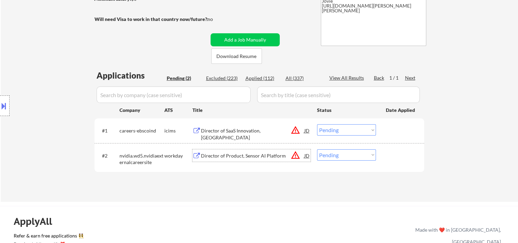
click at [415, 167] on div "#2 nvidia.wd5.nvidiaexternalcareersite workday Director of Product, Sensor AI P…" at bounding box center [258, 157] width 323 height 23
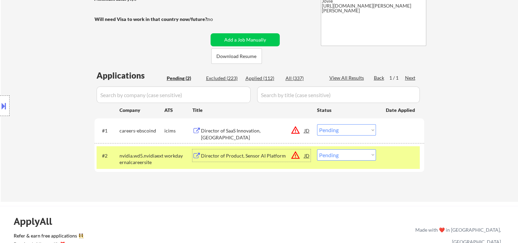
click at [251, 157] on div "Director of Product, Sensor AI Platform" at bounding box center [252, 155] width 103 height 7
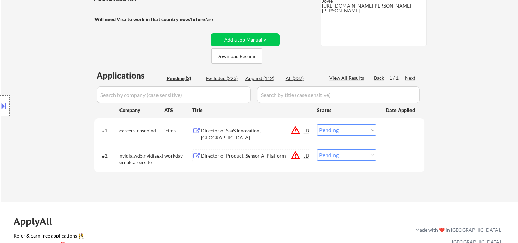
click at [403, 156] on div at bounding box center [401, 155] width 30 height 12
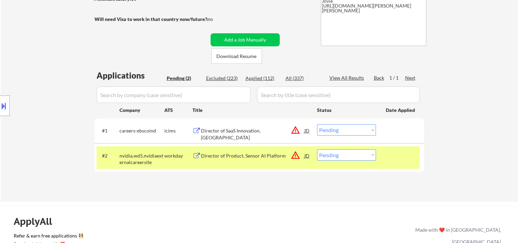
click at [367, 151] on select "Choose an option... Pending Applied Excluded (Questions) Excluded (Expired) Exc…" at bounding box center [346, 154] width 59 height 11
select select ""applied""
click at [317, 149] on select "Choose an option... Pending Applied Excluded (Questions) Excluded (Expired) Exc…" at bounding box center [346, 154] width 59 height 11
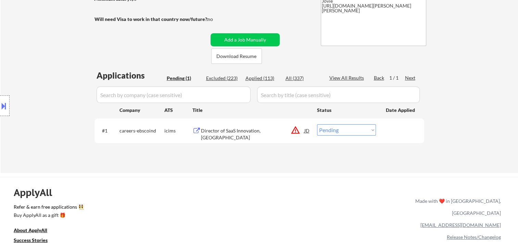
click at [395, 130] on div at bounding box center [401, 130] width 30 height 12
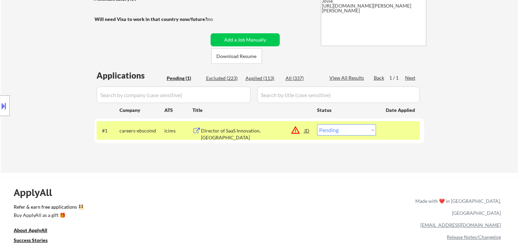
click at [259, 133] on div "Director of SaaS Innovation, Mid-Atlantic Region" at bounding box center [252, 133] width 103 height 13
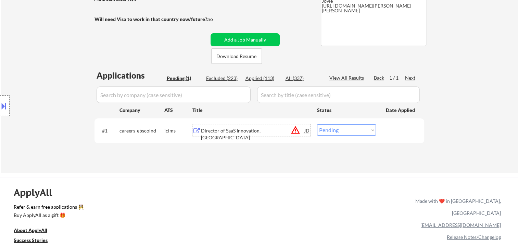
click at [395, 125] on div at bounding box center [401, 130] width 30 height 12
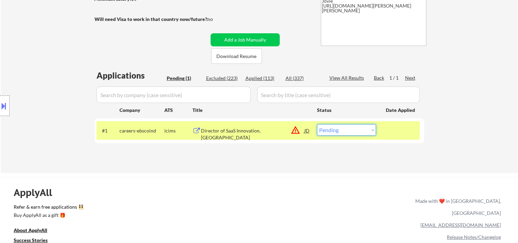
click at [369, 133] on select "Choose an option... Pending Applied Excluded (Questions) Excluded (Expired) Exc…" at bounding box center [346, 129] width 59 height 11
select select ""applied""
click at [317, 124] on select "Choose an option... Pending Applied Excluded (Questions) Excluded (Expired) Exc…" at bounding box center [346, 129] width 59 height 11
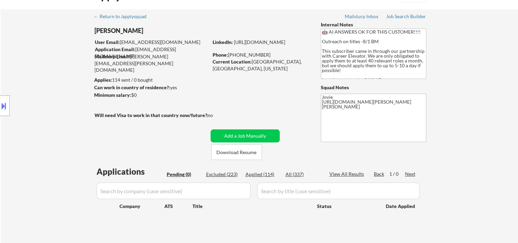
scroll to position [0, 0]
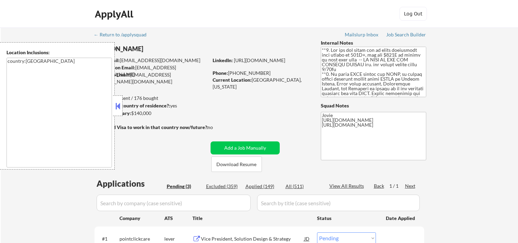
select select ""pending""
click at [121, 105] on button at bounding box center [118, 106] width 8 height 10
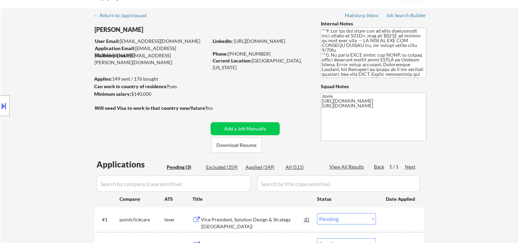
scroll to position [114, 0]
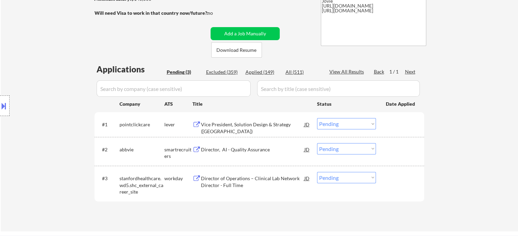
click at [238, 126] on div "Vice President, Solution Design & Strategy (US)" at bounding box center [252, 127] width 103 height 13
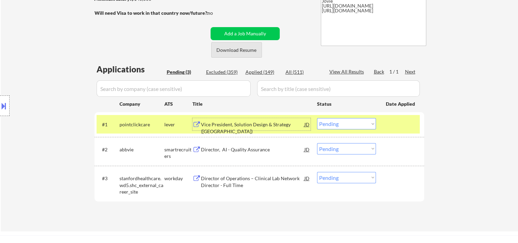
click at [228, 50] on button "Download Resume" at bounding box center [236, 49] width 51 height 15
click at [373, 123] on select "Choose an option... Pending Applied Excluded (Questions) Excluded (Expired) Exc…" at bounding box center [346, 123] width 59 height 11
click at [317, 118] on select "Choose an option... Pending Applied Excluded (Questions) Excluded (Expired) Exc…" at bounding box center [346, 123] width 59 height 11
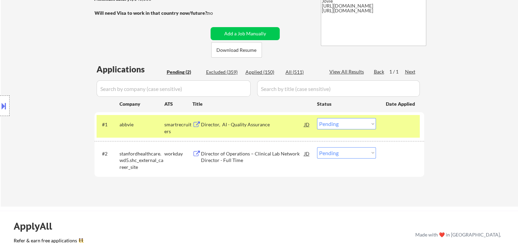
click at [240, 112] on div "#1 abbvie smartrecruiters Director, AI - Quality Assurance JD Choose an option.…" at bounding box center [260, 126] width 330 height 29
click at [237, 125] on div "Director, AI - Quality Assurance" at bounding box center [252, 124] width 103 height 7
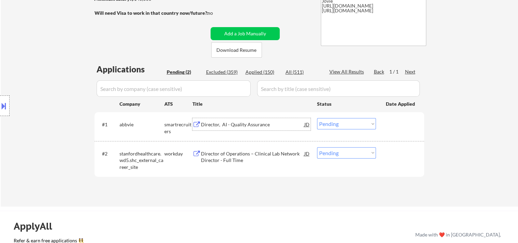
drag, startPoint x: 404, startPoint y: 128, endPoint x: 389, endPoint y: 132, distance: 15.0
click at [402, 129] on div at bounding box center [401, 124] width 30 height 12
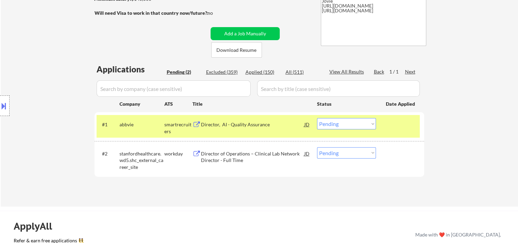
click at [368, 123] on select "Choose an option... Pending Applied Excluded (Questions) Excluded (Expired) Exc…" at bounding box center [346, 123] width 59 height 11
click at [317, 118] on select "Choose an option... Pending Applied Excluded (Questions) Excluded (Expired) Exc…" at bounding box center [346, 123] width 59 height 11
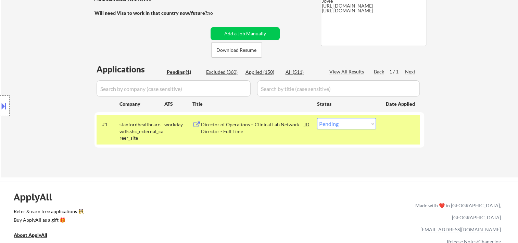
click at [262, 137] on div "#1 stanfordhealthcare.wd5.shc_external_career_site workday Director of Operatio…" at bounding box center [258, 129] width 323 height 29
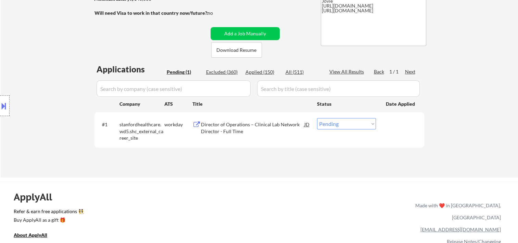
click at [262, 137] on div "#1 stanfordhealthcare.wd5.shc_external_career_site workday Director of Operatio…" at bounding box center [258, 129] width 323 height 29
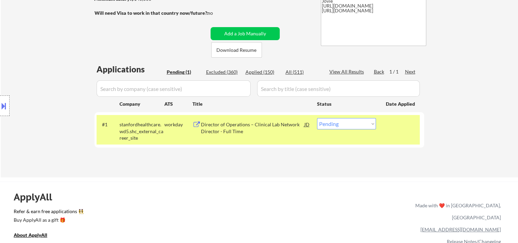
drag, startPoint x: 262, startPoint y: 137, endPoint x: 252, endPoint y: 137, distance: 10.3
click at [252, 137] on div "#1 stanfordhealthcare.wd5.shc_external_career_site workday Director of Operatio…" at bounding box center [258, 129] width 323 height 29
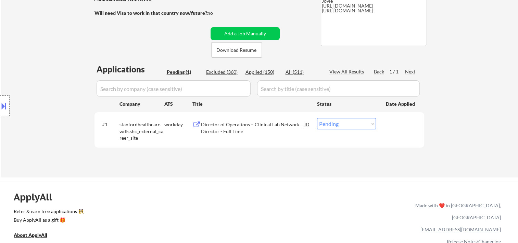
click at [252, 137] on div "#1 stanfordhealthcare.wd5.shc_external_career_site workday Director of Operatio…" at bounding box center [258, 129] width 323 height 29
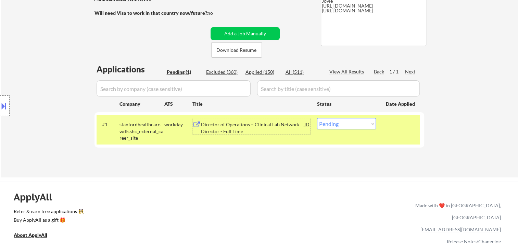
click at [234, 128] on div "Director of Operations – Clinical Lab Network Director - Full Time" at bounding box center [252, 127] width 103 height 13
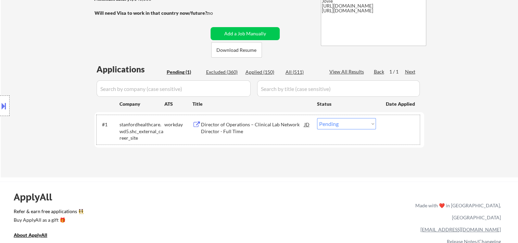
click at [401, 126] on div at bounding box center [401, 124] width 30 height 12
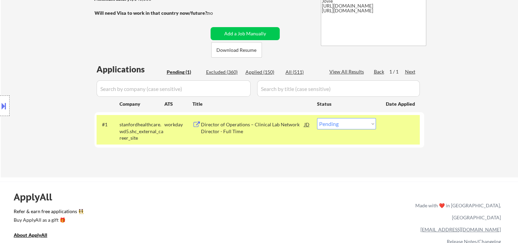
click at [368, 124] on select "Choose an option... Pending Applied Excluded (Questions) Excluded (Expired) Exc…" at bounding box center [346, 123] width 59 height 11
select select ""applied""
click at [317, 118] on select "Choose an option... Pending Applied Excluded (Questions) Excluded (Expired) Exc…" at bounding box center [346, 123] width 59 height 11
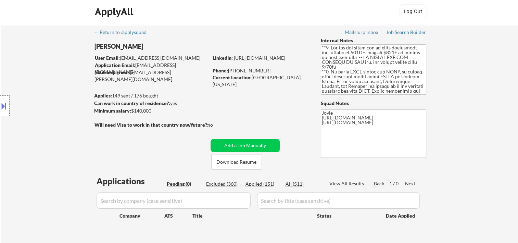
scroll to position [0, 0]
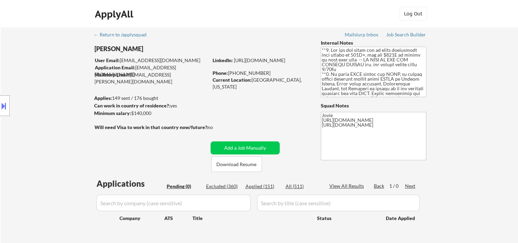
click at [259, 183] on div "Applied (151)" at bounding box center [263, 186] width 34 height 7
select select ""applied""
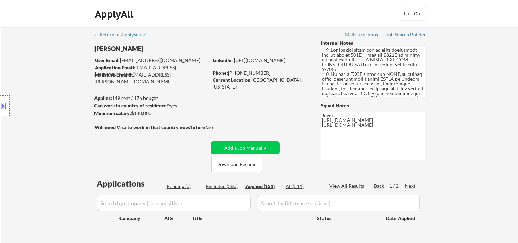
select select ""applied""
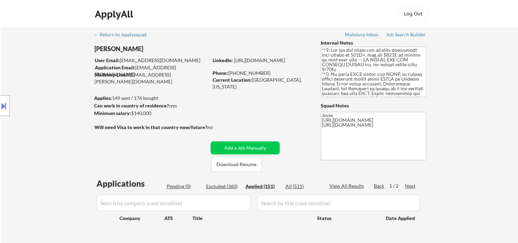
select select ""applied""
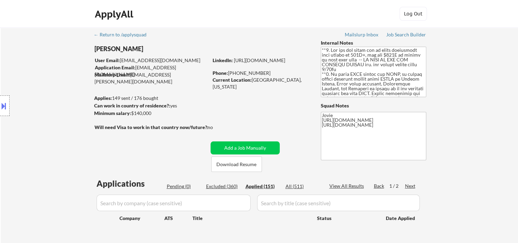
select select ""applied""
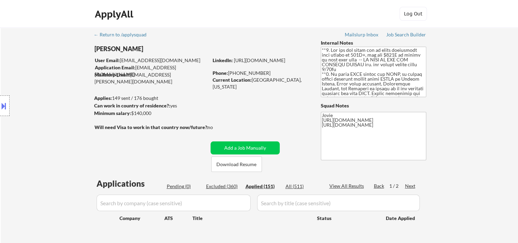
select select ""applied""
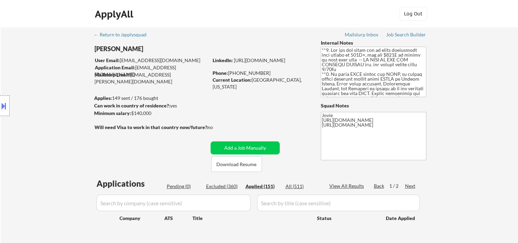
select select ""applied""
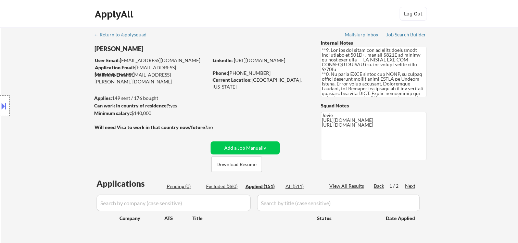
select select ""applied""
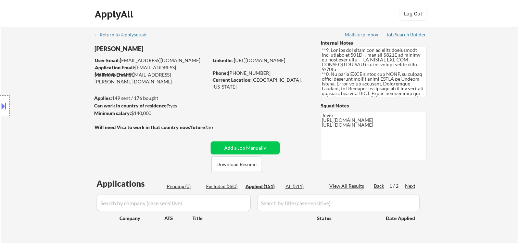
select select ""applied""
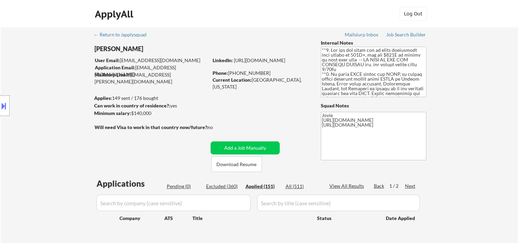
select select ""applied""
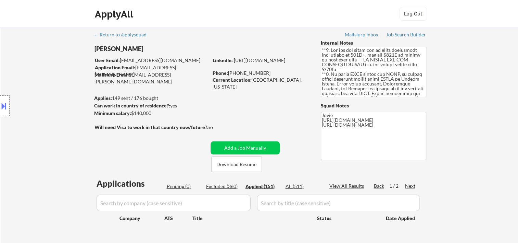
select select ""applied""
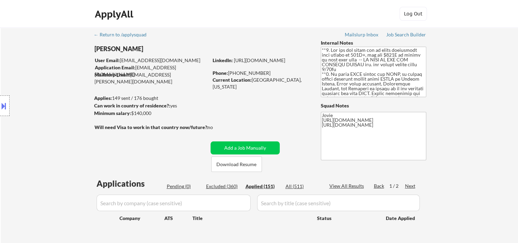
select select ""applied""
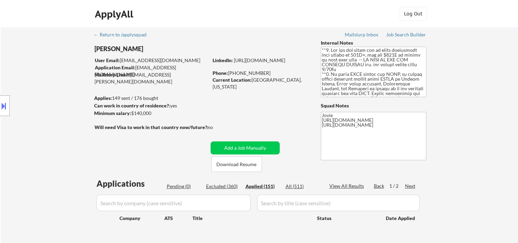
select select ""applied""
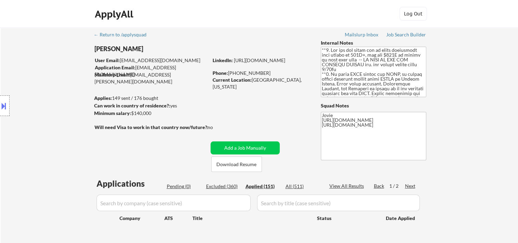
select select ""applied""
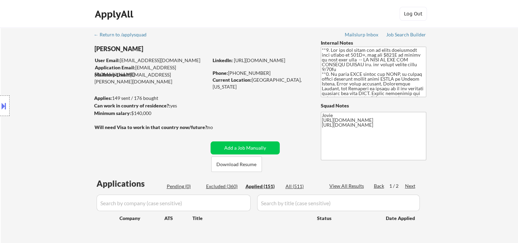
select select ""applied""
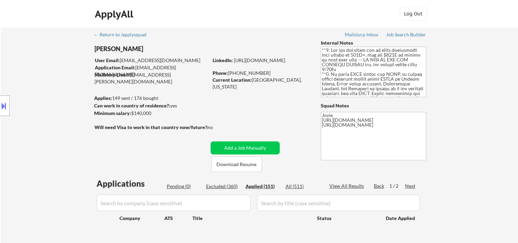
select select ""applied""
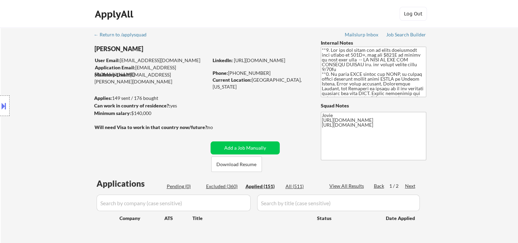
select select ""applied""
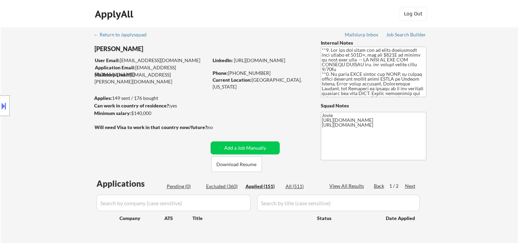
select select ""applied""
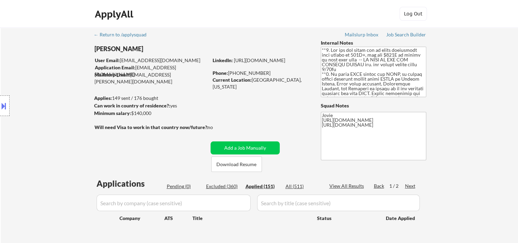
select select ""applied""
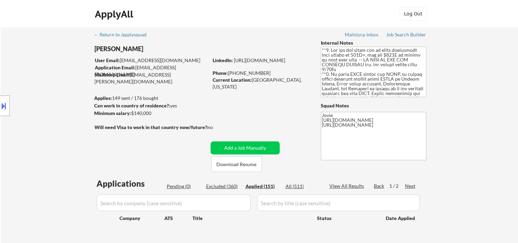
select select ""applied""
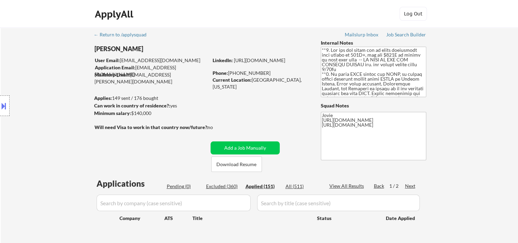
select select ""applied""
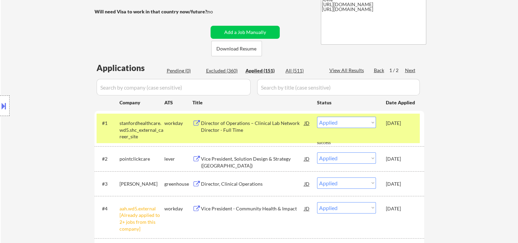
scroll to position [114, 0]
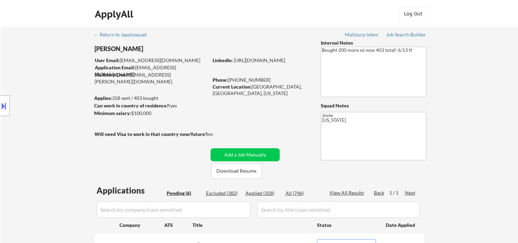
select select ""pending""
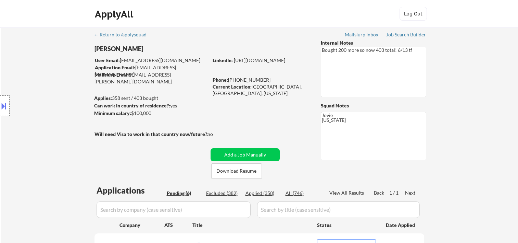
select select ""pending""
drag, startPoint x: 228, startPoint y: 173, endPoint x: 228, endPoint y: 166, distance: 7.2
click at [227, 173] on button "Download Resume" at bounding box center [236, 170] width 51 height 15
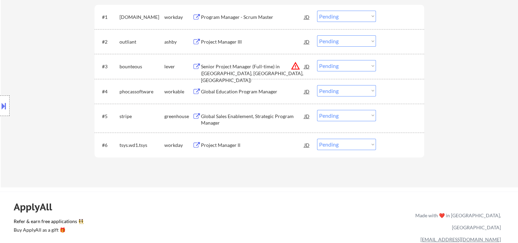
scroll to position [114, 0]
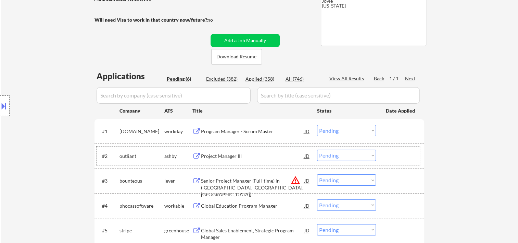
click at [394, 158] on div at bounding box center [401, 155] width 30 height 12
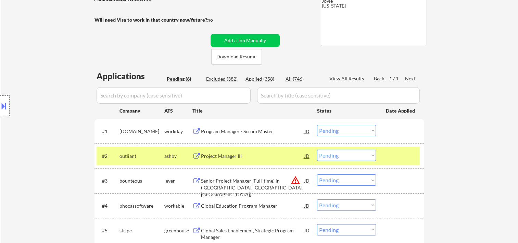
click at [265, 146] on div "#2 outliant [PERSON_NAME] Project Manager III JD Choose an option... Pending Ap…" at bounding box center [258, 155] width 323 height 19
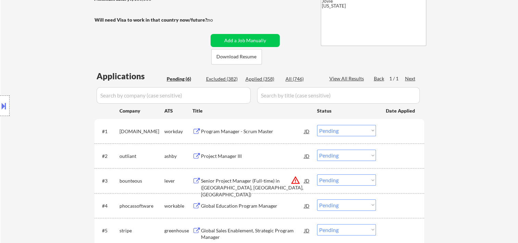
click at [389, 158] on div at bounding box center [401, 155] width 30 height 12
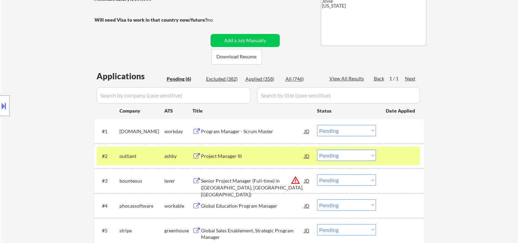
click at [254, 154] on div "Project Manager III" at bounding box center [252, 155] width 103 height 7
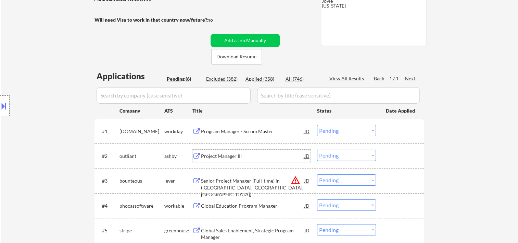
drag, startPoint x: 398, startPoint y: 156, endPoint x: 378, endPoint y: 160, distance: 20.3
click at [396, 157] on div at bounding box center [401, 155] width 30 height 12
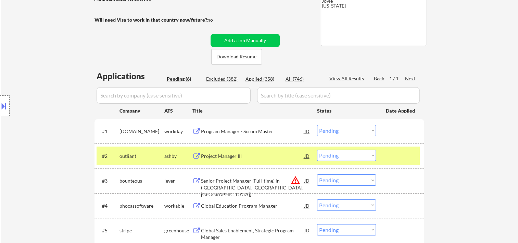
click at [371, 160] on div "#2 outliant [PERSON_NAME] Project Manager III JD Choose an option... Pending Ap…" at bounding box center [258, 155] width 323 height 19
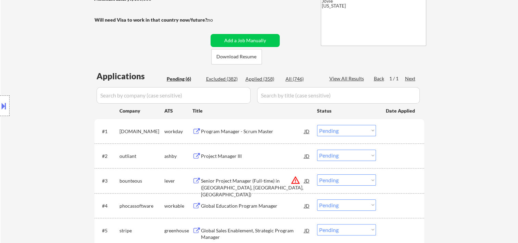
click at [402, 153] on div at bounding box center [401, 155] width 30 height 12
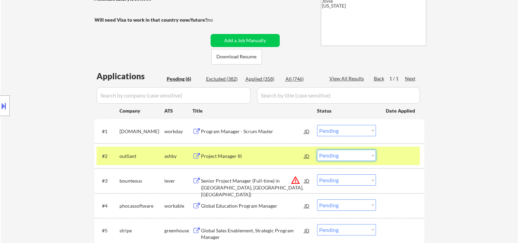
click at [370, 154] on select "Choose an option... Pending Applied Excluded (Questions) Excluded (Expired) Exc…" at bounding box center [346, 154] width 59 height 11
click at [317, 149] on select "Choose an option... Pending Applied Excluded (Questions) Excluded (Expired) Exc…" at bounding box center [346, 154] width 59 height 11
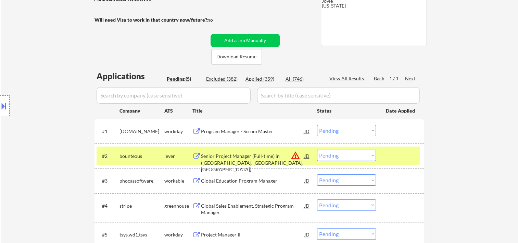
click at [392, 157] on div at bounding box center [401, 155] width 30 height 12
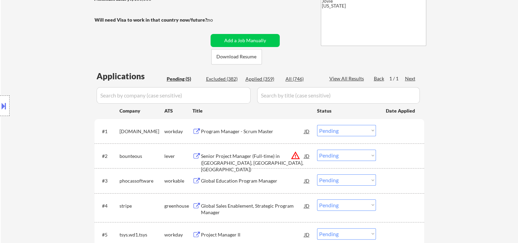
click at [391, 156] on div at bounding box center [401, 155] width 30 height 12
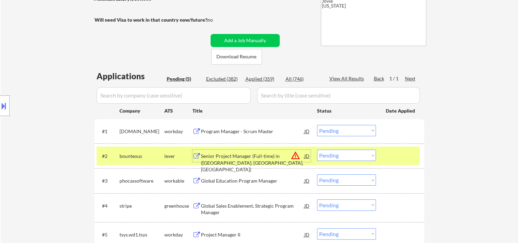
click at [231, 157] on div "Senior Project Manager (Full-time) in ([GEOGRAPHIC_DATA], [GEOGRAPHIC_DATA], [G…" at bounding box center [252, 162] width 103 height 20
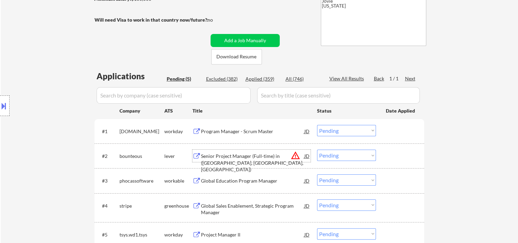
drag, startPoint x: 396, startPoint y: 157, endPoint x: 367, endPoint y: 150, distance: 30.2
click at [394, 157] on div at bounding box center [401, 155] width 30 height 12
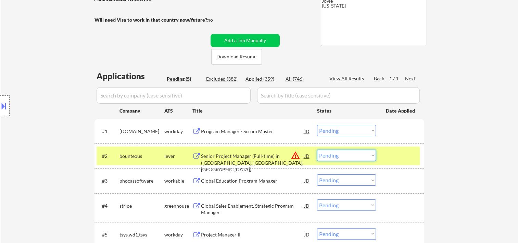
click at [369, 153] on select "Choose an option... Pending Applied Excluded (Questions) Excluded (Expired) Exc…" at bounding box center [346, 154] width 59 height 11
click at [317, 149] on select "Choose an option... Pending Applied Excluded (Questions) Excluded (Expired) Exc…" at bounding box center [346, 154] width 59 height 11
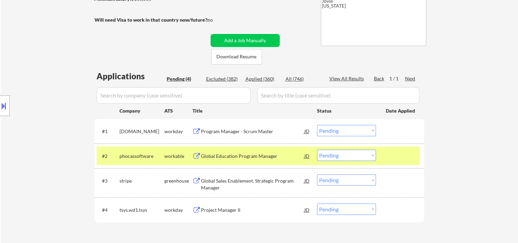
click at [400, 154] on div at bounding box center [401, 155] width 30 height 12
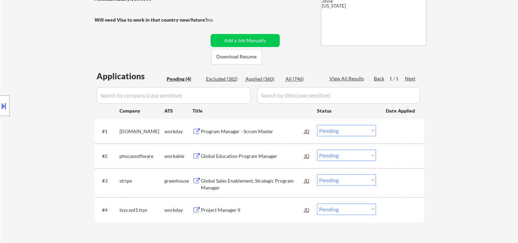
click at [411, 163] on div "#2 phocassoftware workable Global Education Program Manager JD warning_amber Ch…" at bounding box center [258, 155] width 323 height 19
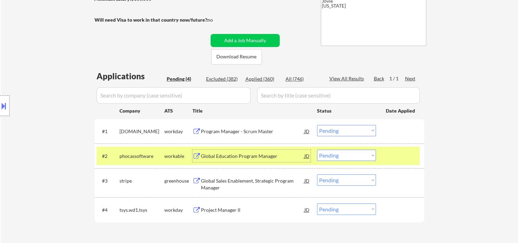
click at [277, 153] on div "Global Education Program Manager" at bounding box center [252, 155] width 103 height 7
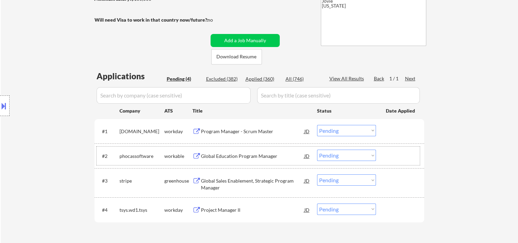
drag, startPoint x: 392, startPoint y: 154, endPoint x: 377, endPoint y: 156, distance: 15.2
click at [391, 154] on div at bounding box center [401, 155] width 30 height 12
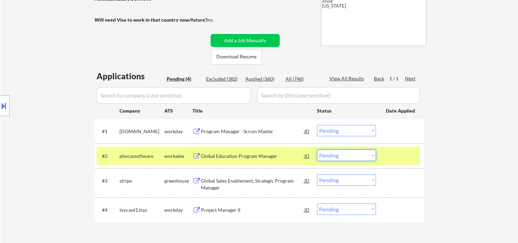
click at [373, 156] on select "Choose an option... Pending Applied Excluded (Questions) Excluded (Expired) Exc…" at bounding box center [346, 154] width 59 height 11
click at [317, 149] on select "Choose an option... Pending Applied Excluded (Questions) Excluded (Expired) Exc…" at bounding box center [346, 154] width 59 height 11
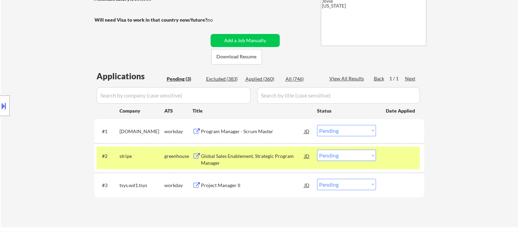
click at [384, 158] on div "#2 stripe greenhouse Global Sales Enablement, Strategic Program Manager JD warn…" at bounding box center [258, 157] width 323 height 23
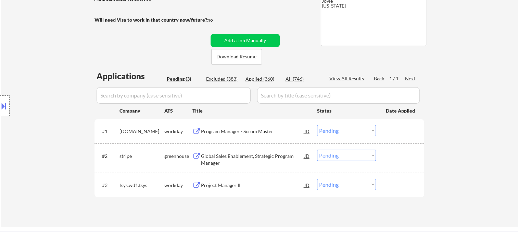
click at [386, 156] on div at bounding box center [401, 155] width 30 height 12
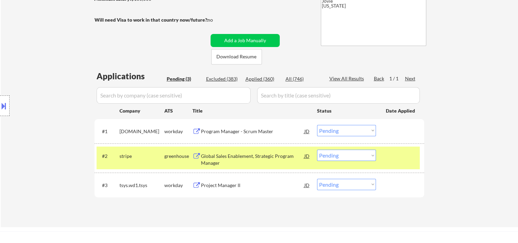
click at [250, 159] on div "Global Sales Enablement, Strategic Program Manager" at bounding box center [252, 158] width 103 height 13
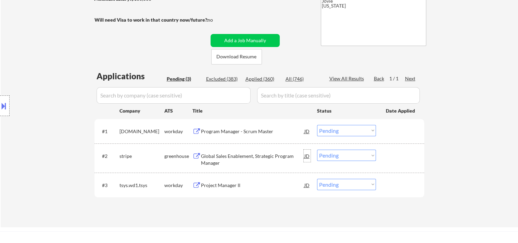
click at [304, 157] on div "JD" at bounding box center [307, 155] width 7 height 12
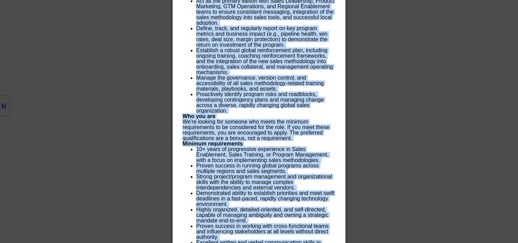
scroll to position [531, 0]
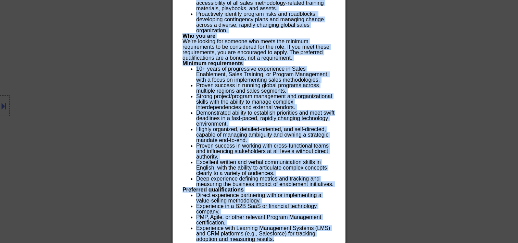
drag, startPoint x: 184, startPoint y: 28, endPoint x: 318, endPoint y: 260, distance: 268.4
copy body "Loremi Dolor Sitametcon, Adipiscin Elitsed Doeiusm tempor Incidid, Utlabo-ET DO…"
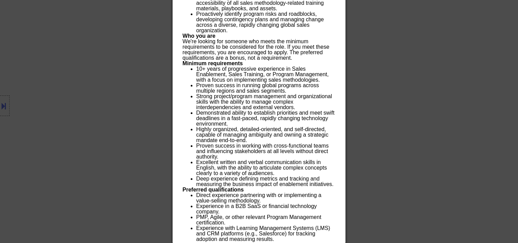
click at [484, 209] on div at bounding box center [259, 121] width 518 height 243
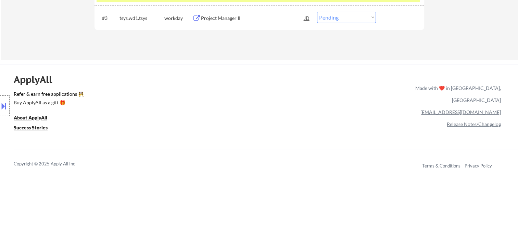
scroll to position [107, 0]
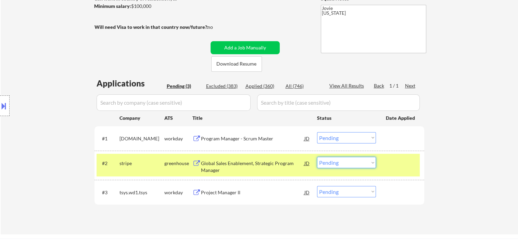
click at [369, 162] on select "Choose an option... Pending Applied Excluded (Questions) Excluded (Expired) Exc…" at bounding box center [346, 162] width 59 height 11
click at [317, 157] on select "Choose an option... Pending Applied Excluded (Questions) Excluded (Expired) Exc…" at bounding box center [346, 162] width 59 height 11
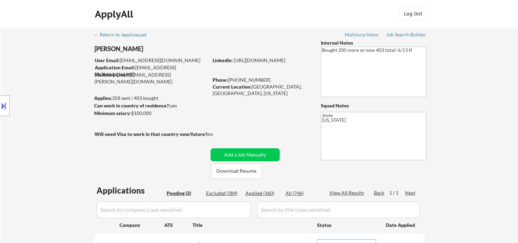
scroll to position [114, 0]
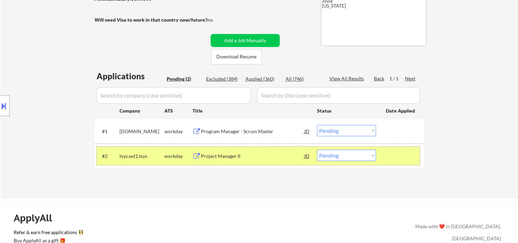
click at [395, 162] on div "#2 tsys.wd1.tsys workday Project Manager II JD warning_amber Choose an option..…" at bounding box center [258, 155] width 323 height 19
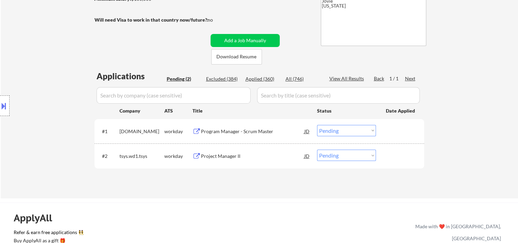
drag, startPoint x: 398, startPoint y: 159, endPoint x: 390, endPoint y: 161, distance: 7.7
click at [398, 159] on div at bounding box center [401, 155] width 30 height 12
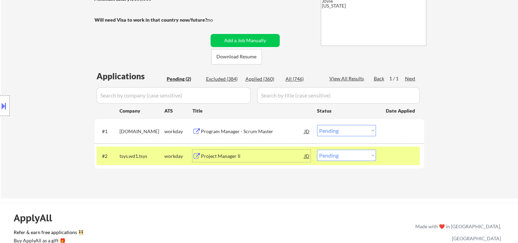
click at [285, 157] on div "Project Manager II" at bounding box center [252, 155] width 103 height 7
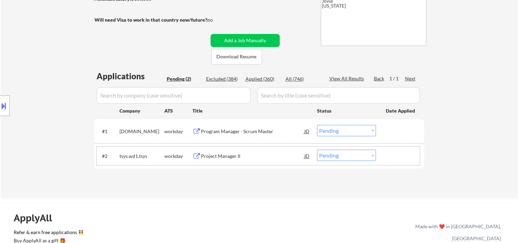
click at [396, 153] on div at bounding box center [401, 155] width 30 height 12
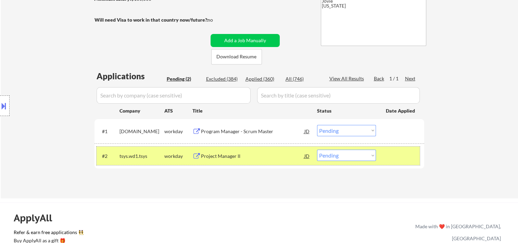
click at [5, 105] on button at bounding box center [4, 105] width 8 height 11
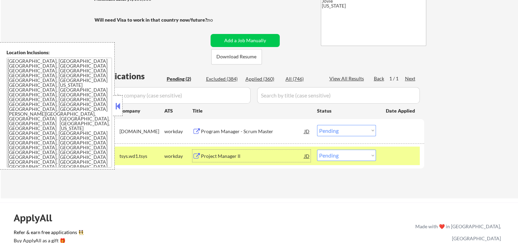
click at [201, 150] on div "Project Manager II" at bounding box center [252, 155] width 103 height 12
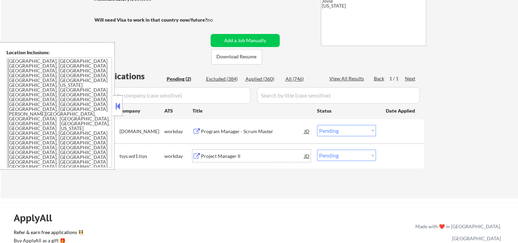
click at [386, 157] on div at bounding box center [401, 155] width 30 height 12
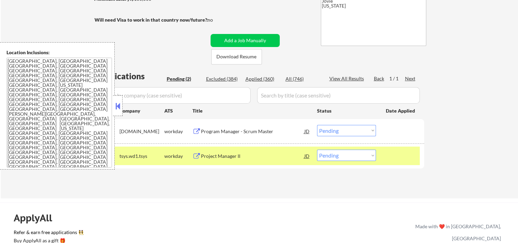
click at [372, 158] on select "Choose an option... Pending Applied Excluded (Questions) Excluded (Expired) Exc…" at bounding box center [346, 154] width 59 height 11
select select ""applied""
click at [317, 149] on select "Choose an option... Pending Applied Excluded (Questions) Excluded (Expired) Exc…" at bounding box center [346, 154] width 59 height 11
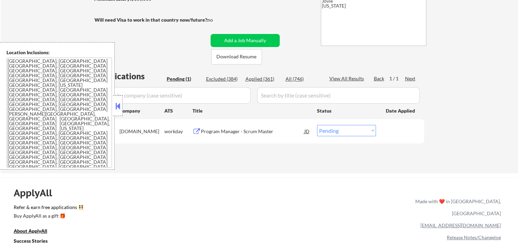
click at [121, 105] on button at bounding box center [118, 106] width 8 height 10
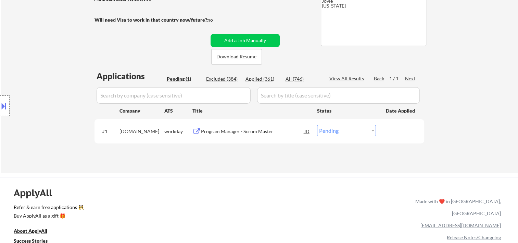
click at [232, 126] on div "Program Manager - Scrum Master" at bounding box center [252, 131] width 103 height 12
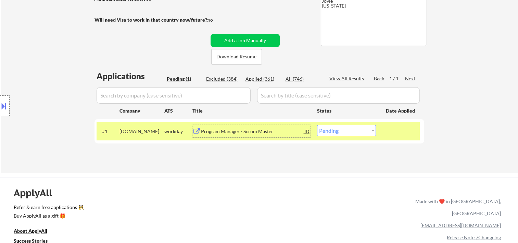
click at [365, 129] on select "Choose an option... Pending Applied Excluded (Questions) Excluded (Expired) Exc…" at bounding box center [346, 130] width 59 height 11
select select ""applied""
click at [317, 125] on select "Choose an option... Pending Applied Excluded (Questions) Excluded (Expired) Exc…" at bounding box center [346, 130] width 59 height 11
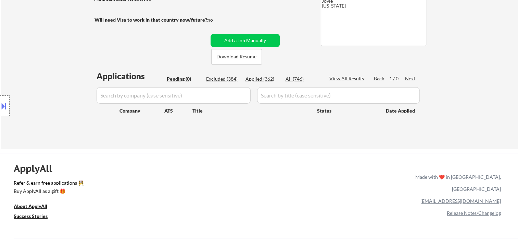
scroll to position [0, 0]
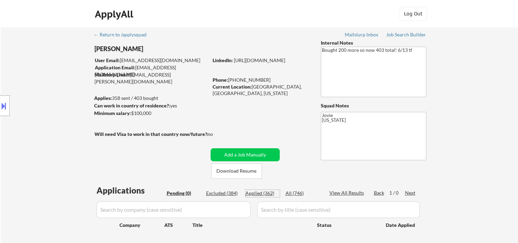
drag, startPoint x: 261, startPoint y: 195, endPoint x: 262, endPoint y: 190, distance: 5.2
click at [262, 190] on div "Applied (362)" at bounding box center [263, 193] width 34 height 7
select select ""applied""
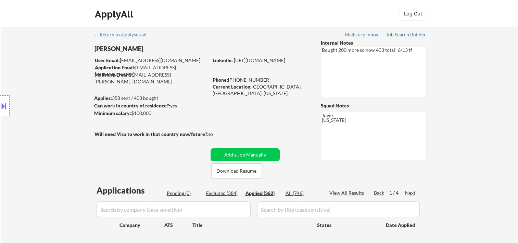
select select ""applied""
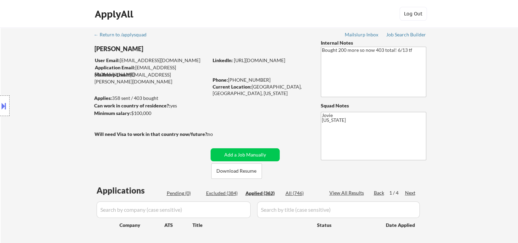
select select ""applied""
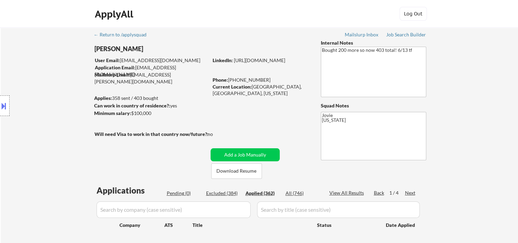
select select ""applied""
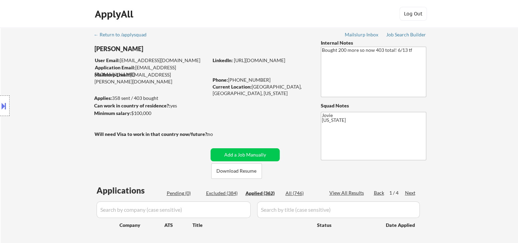
select select ""applied""
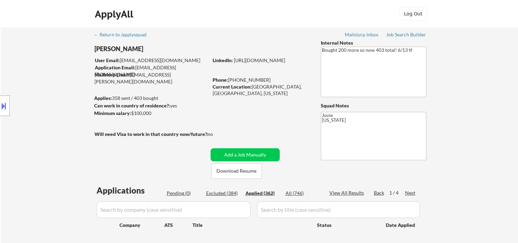
select select ""applied""
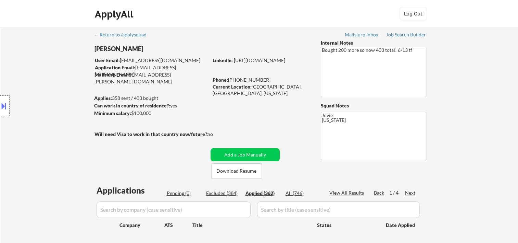
select select ""applied""
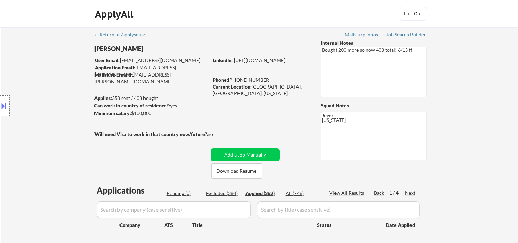
select select ""applied""
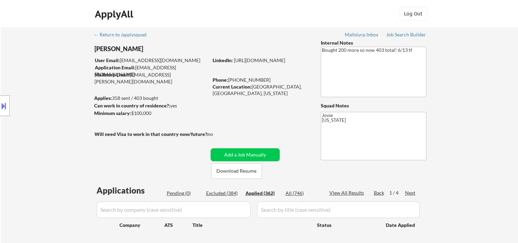
select select ""applied""
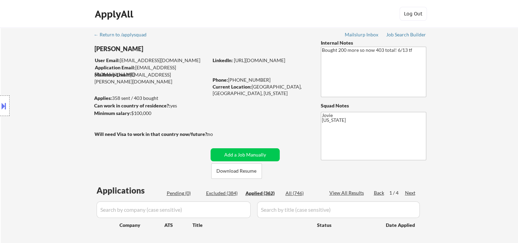
select select ""applied""
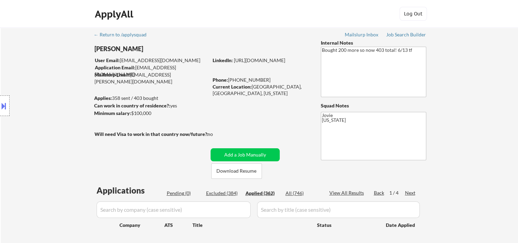
select select ""applied""
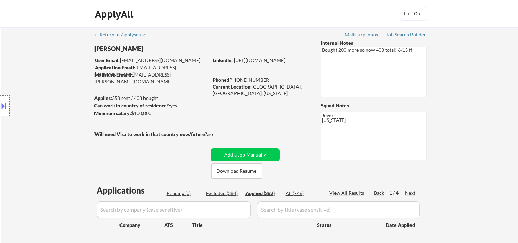
select select ""applied""
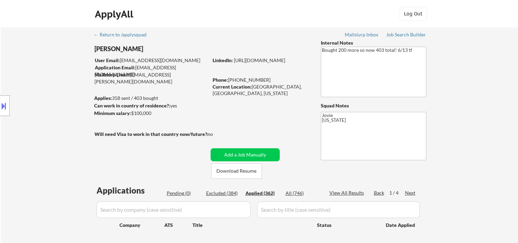
select select ""applied""
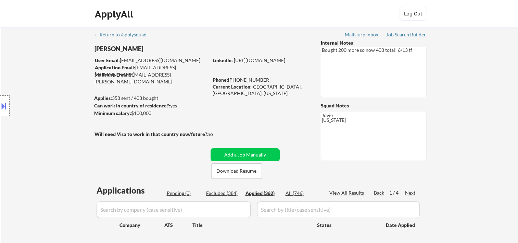
select select ""applied""
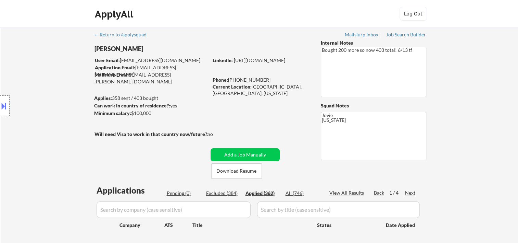
select select ""applied""
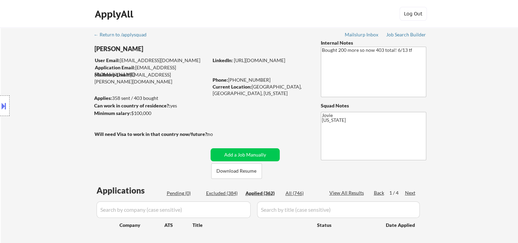
select select ""applied""
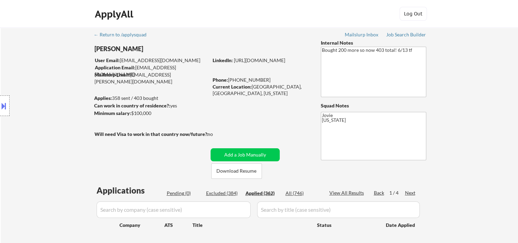
select select ""applied""
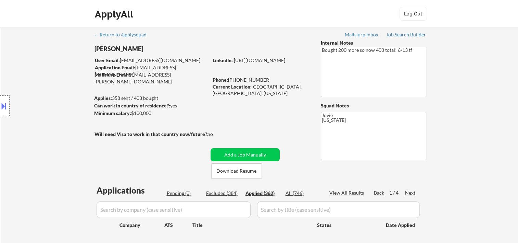
select select ""applied""
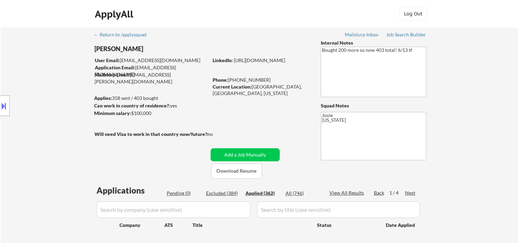
select select ""applied""
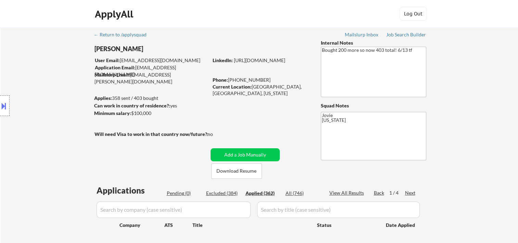
select select ""applied""
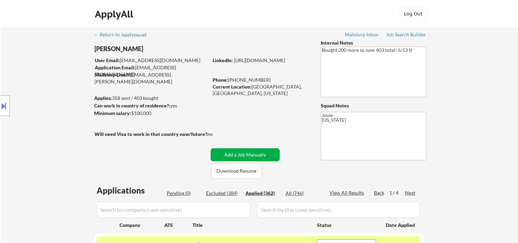
scroll to position [228, 0]
